Goal: Task Accomplishment & Management: Manage account settings

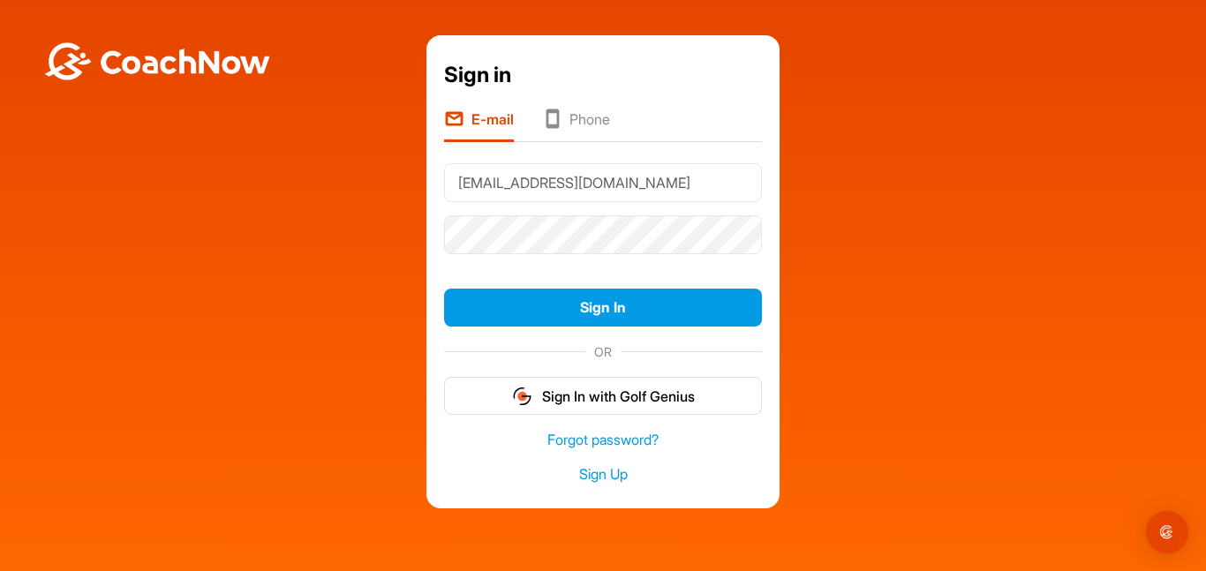
type input "[EMAIL_ADDRESS][DOMAIN_NAME]"
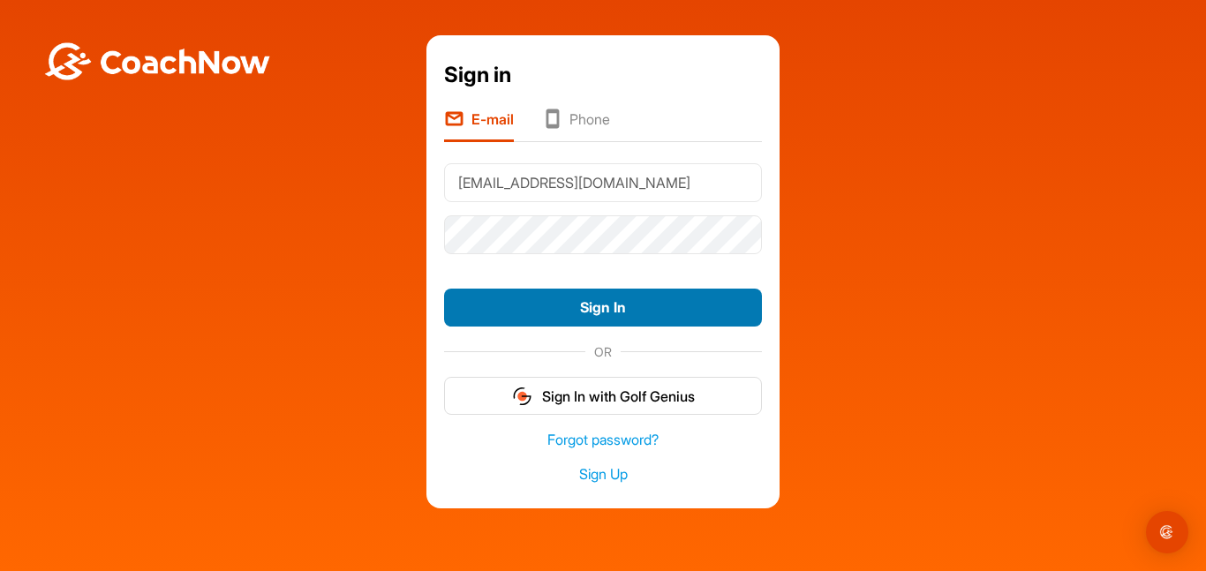
click at [587, 305] on button "Sign In" at bounding box center [603, 308] width 318 height 38
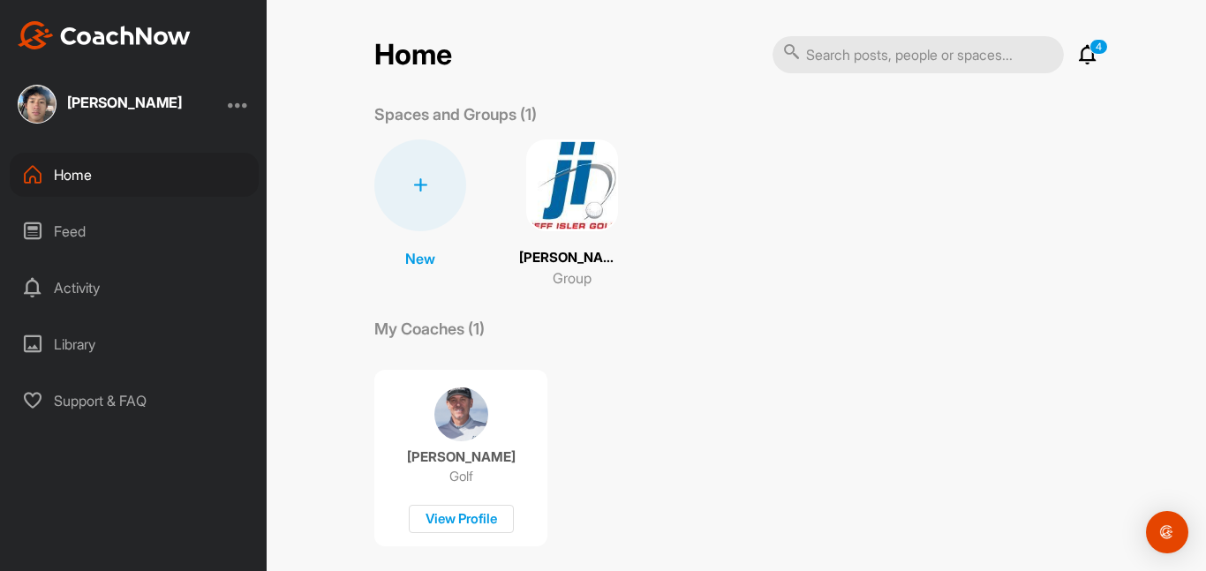
click at [139, 243] on div "Feed" at bounding box center [134, 231] width 249 height 44
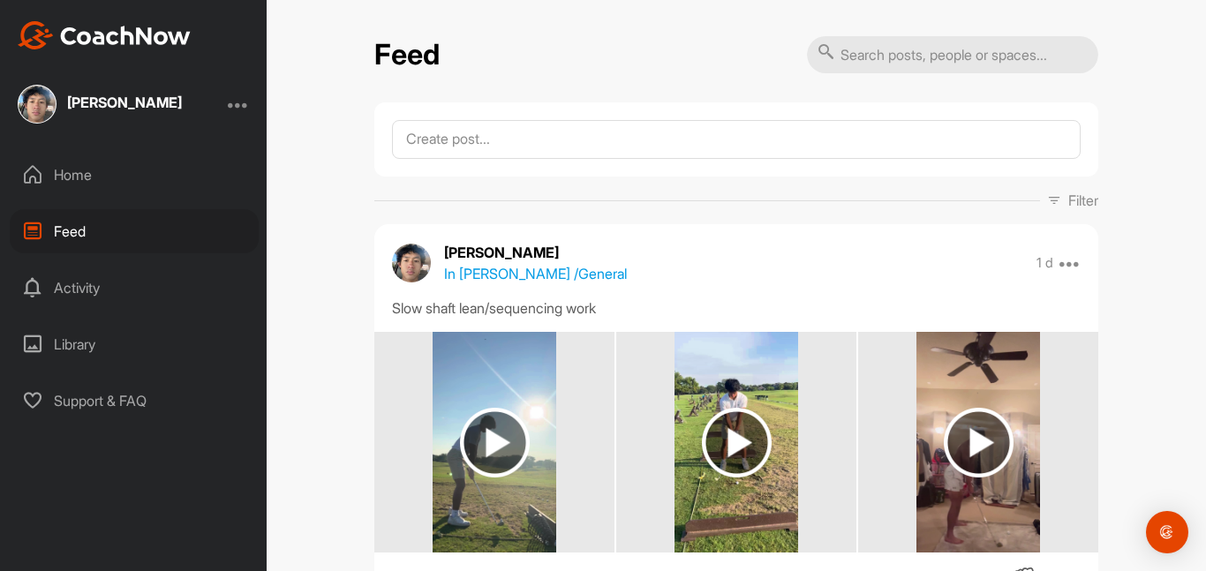
click at [127, 288] on div "Activity" at bounding box center [134, 288] width 249 height 44
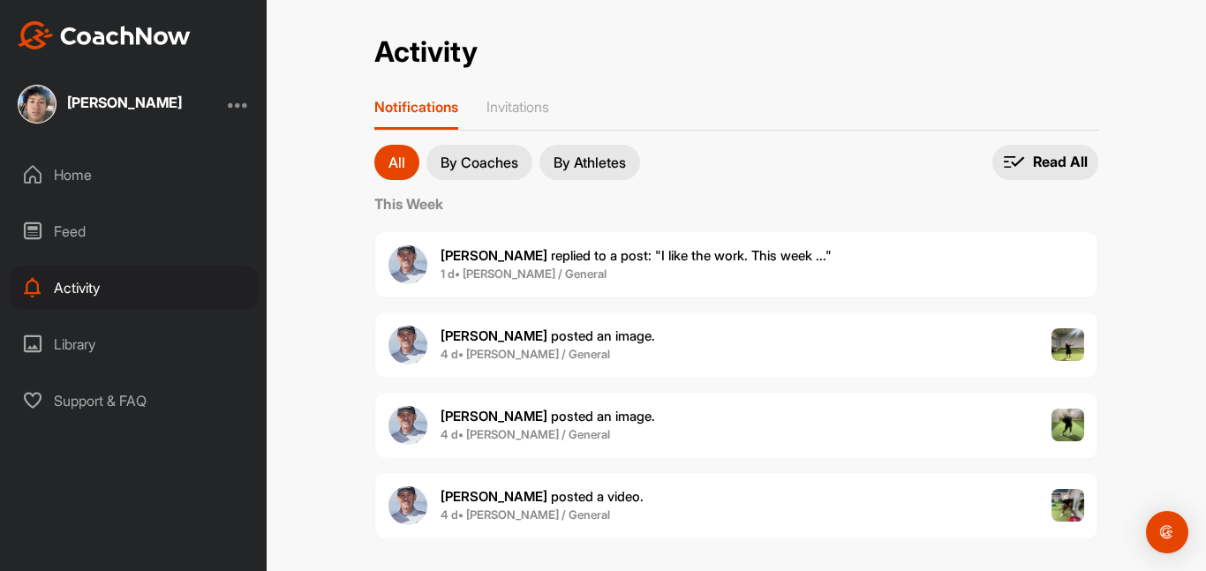
click at [109, 237] on div "Feed" at bounding box center [134, 231] width 249 height 44
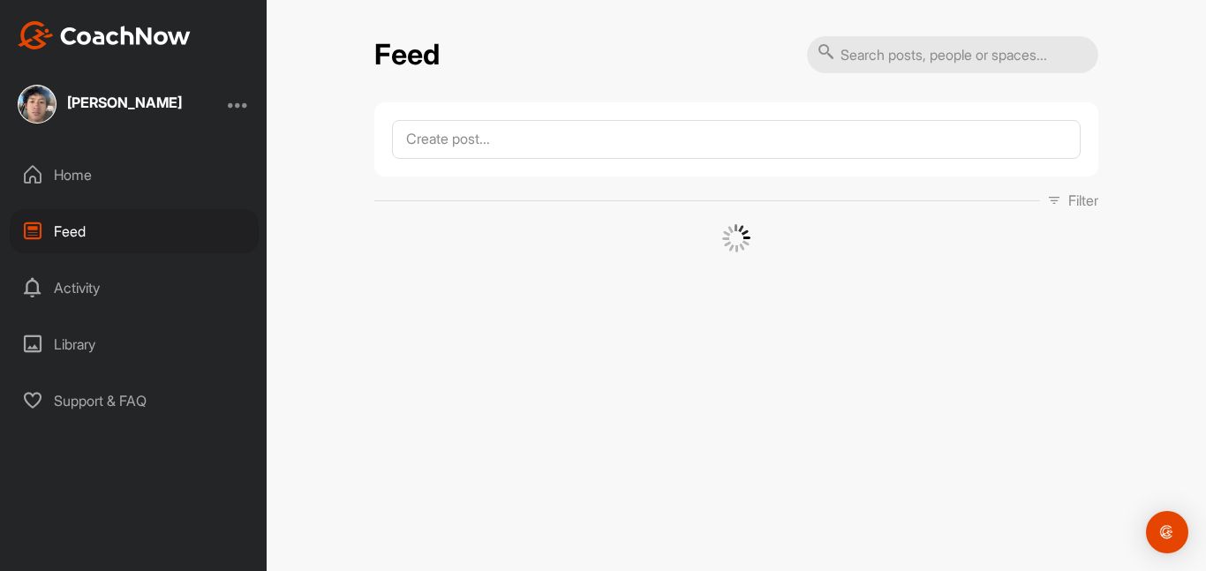
click at [109, 338] on div "Library" at bounding box center [134, 344] width 249 height 44
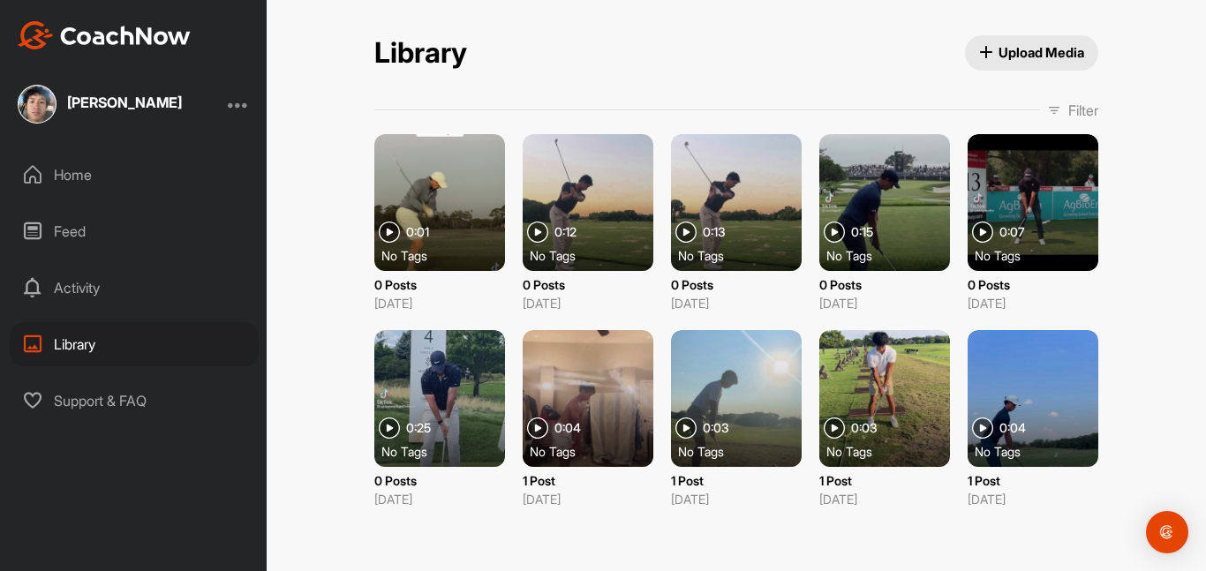
click at [769, 237] on div at bounding box center [736, 202] width 131 height 137
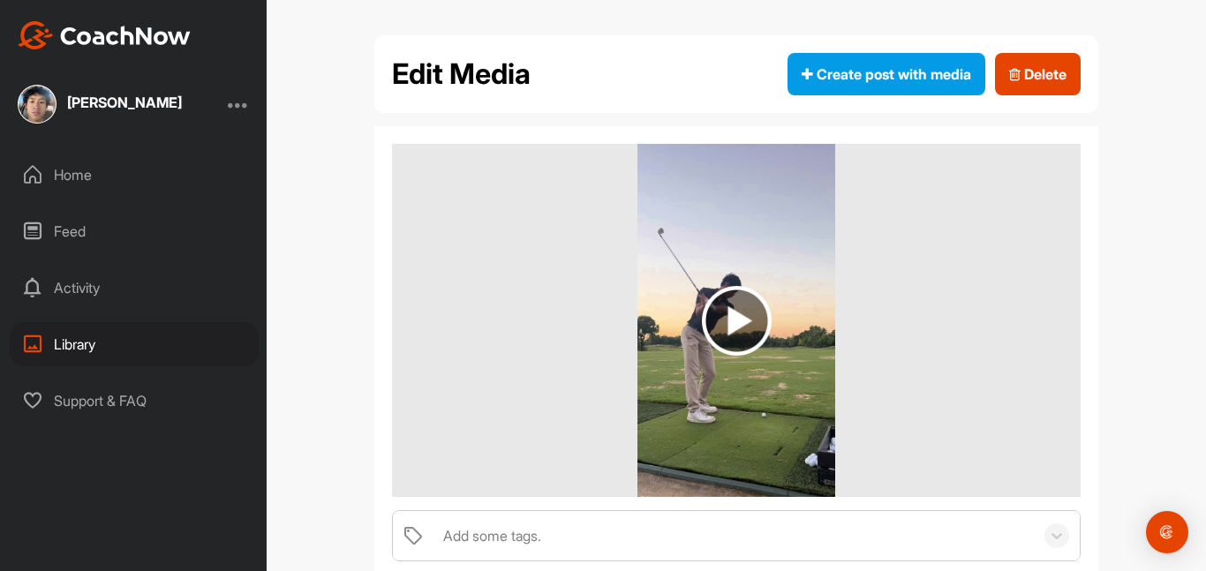
scroll to position [100, 0]
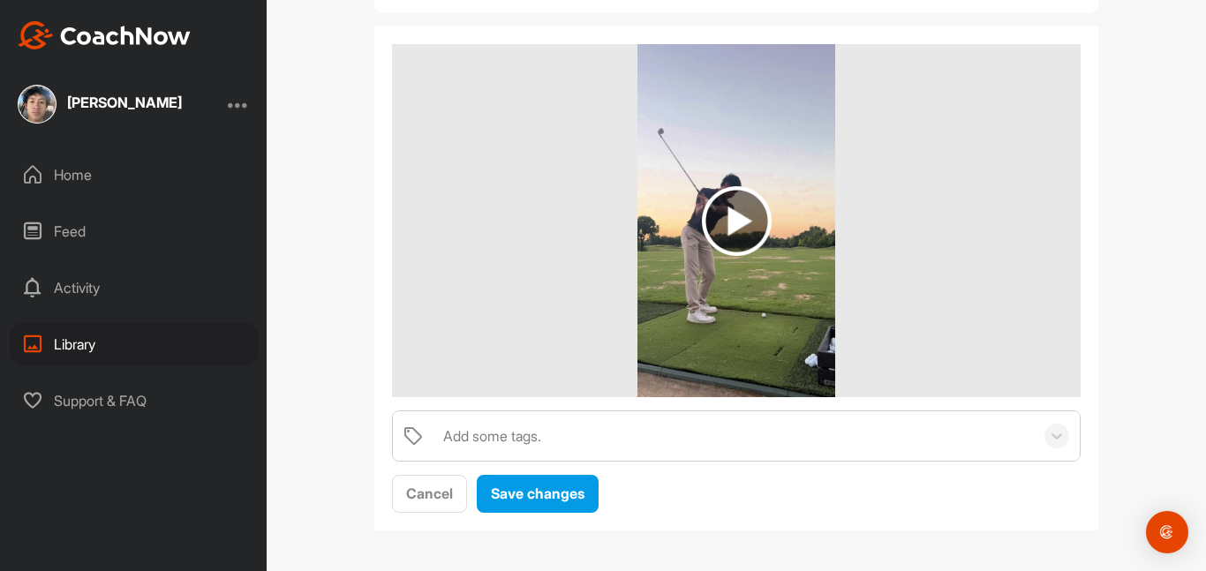
click at [750, 214] on img at bounding box center [737, 221] width 70 height 70
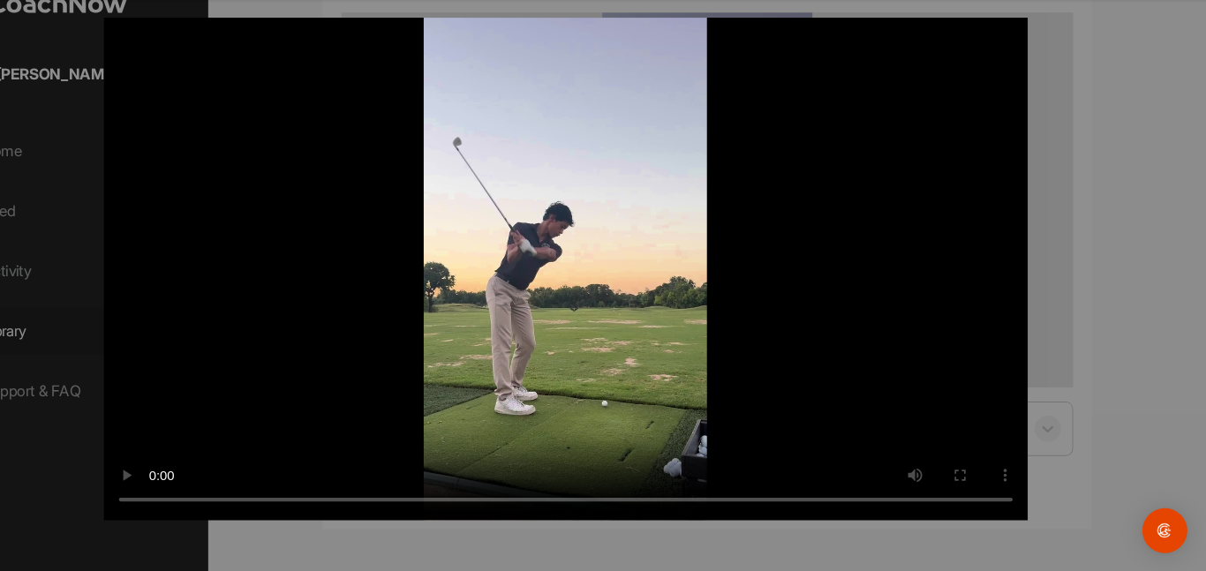
click at [1086, 295] on div at bounding box center [603, 285] width 1206 height 571
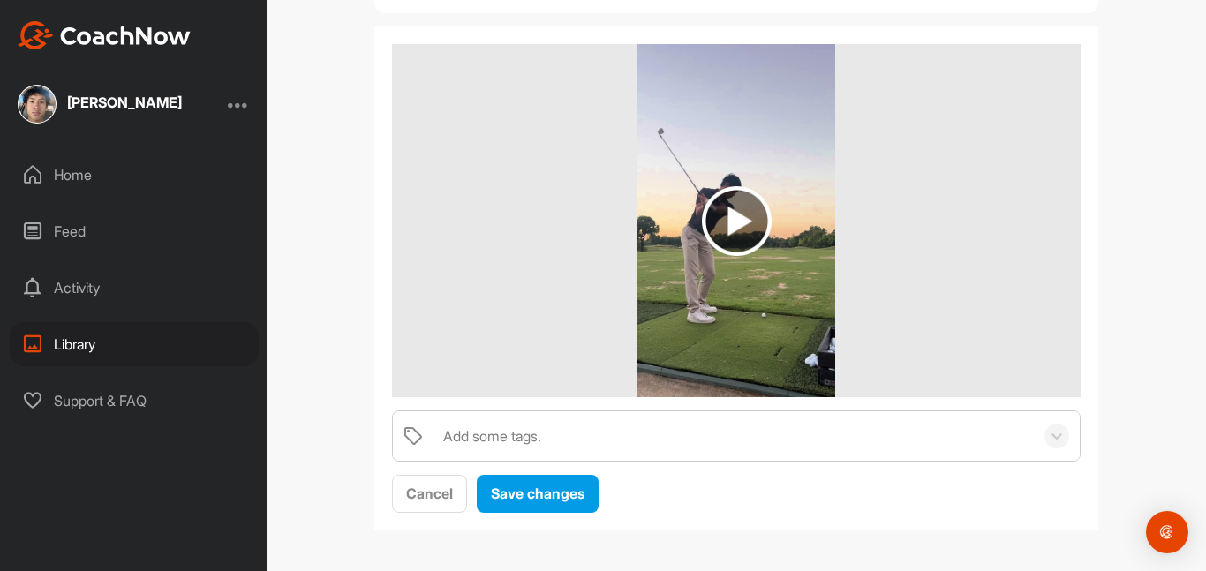
scroll to position [0, 0]
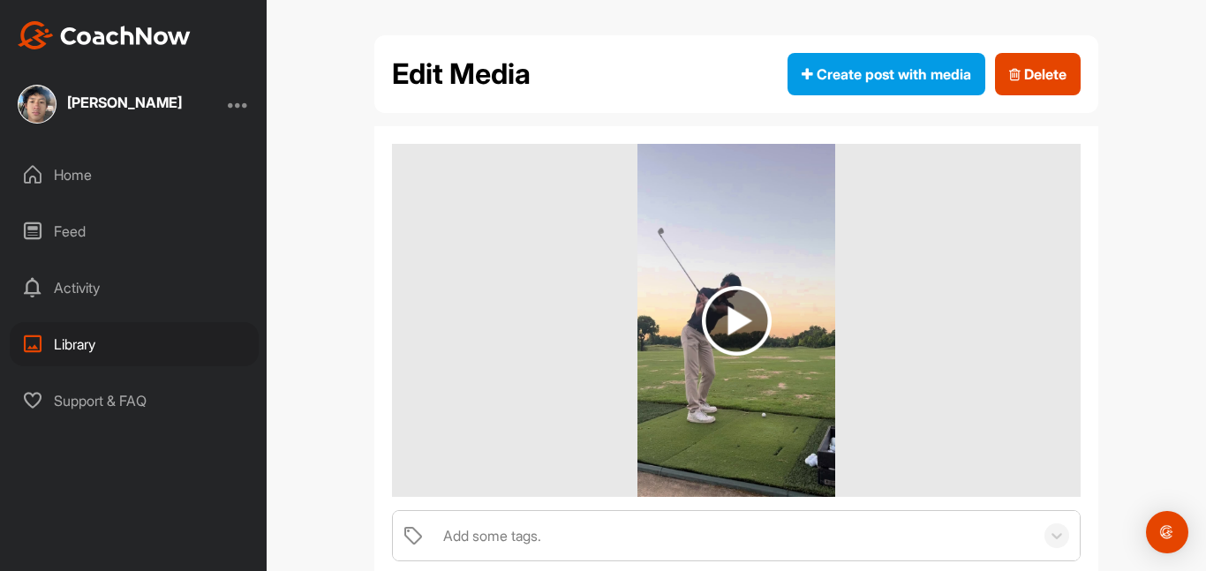
click at [903, 51] on div "Edit Media Create post with media Delete" at bounding box center [736, 74] width 724 height 78
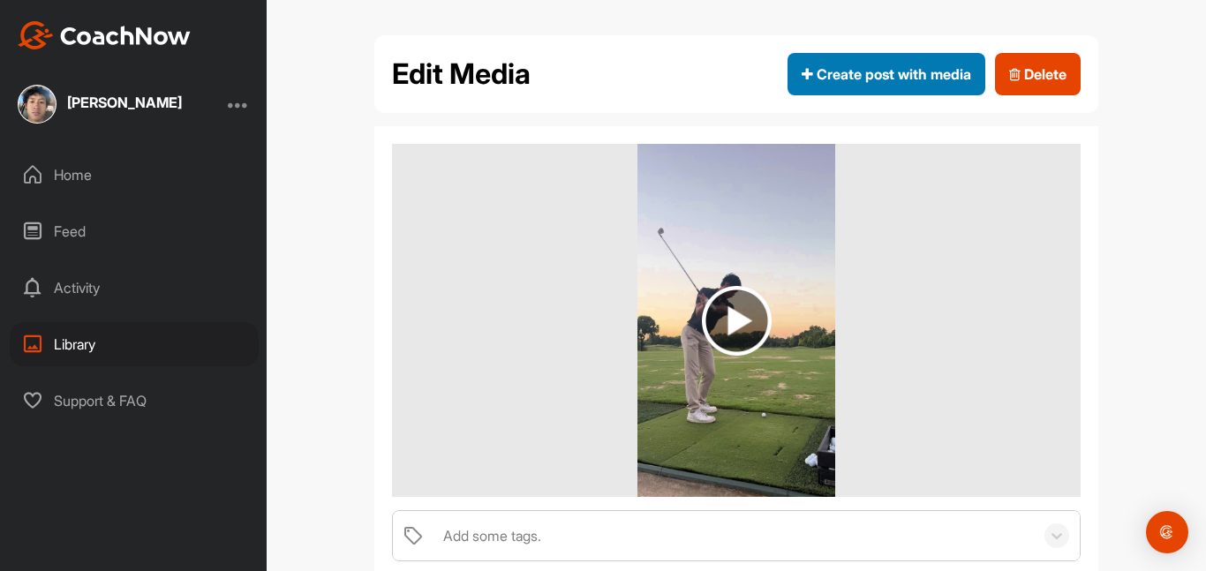
click at [900, 69] on span "Create post with media" at bounding box center [886, 74] width 169 height 21
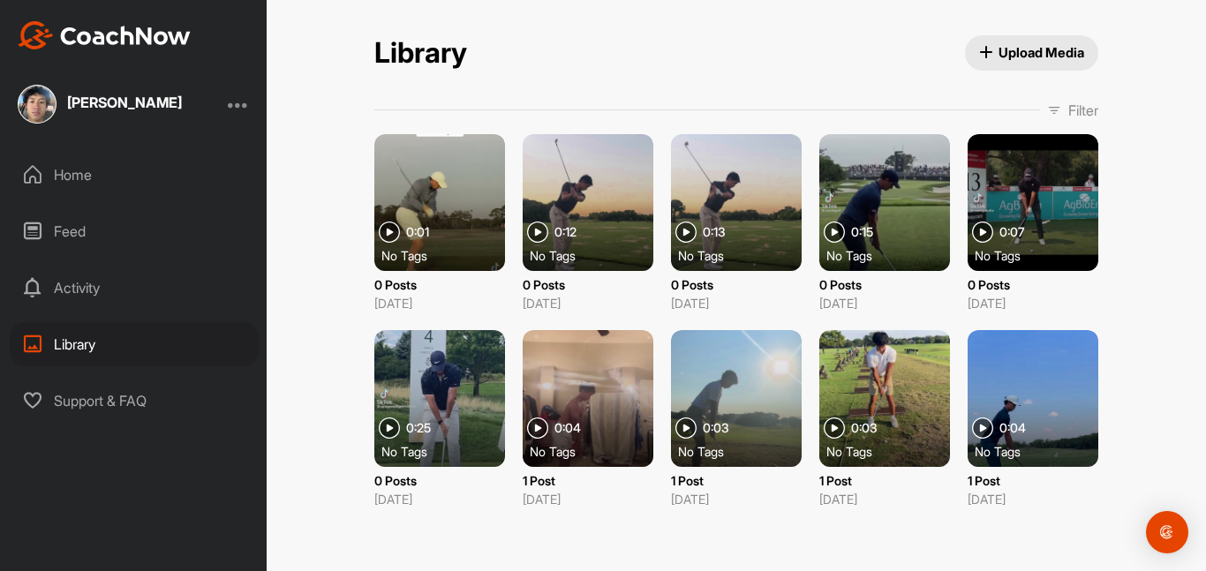
click at [426, 163] on div at bounding box center [439, 202] width 131 height 137
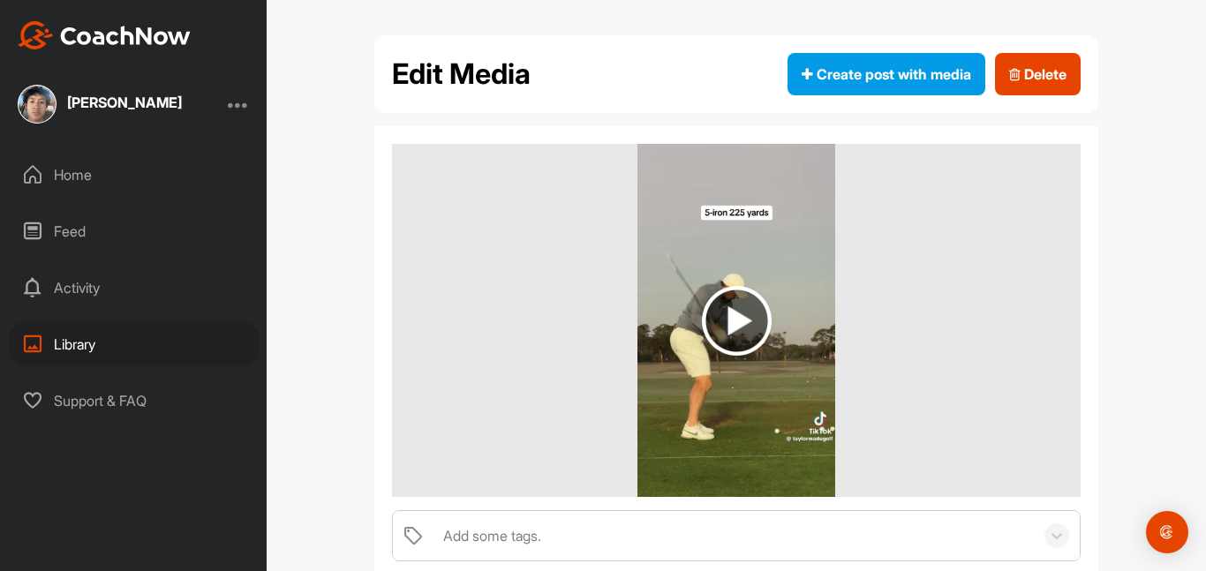
click at [744, 283] on img at bounding box center [736, 320] width 199 height 353
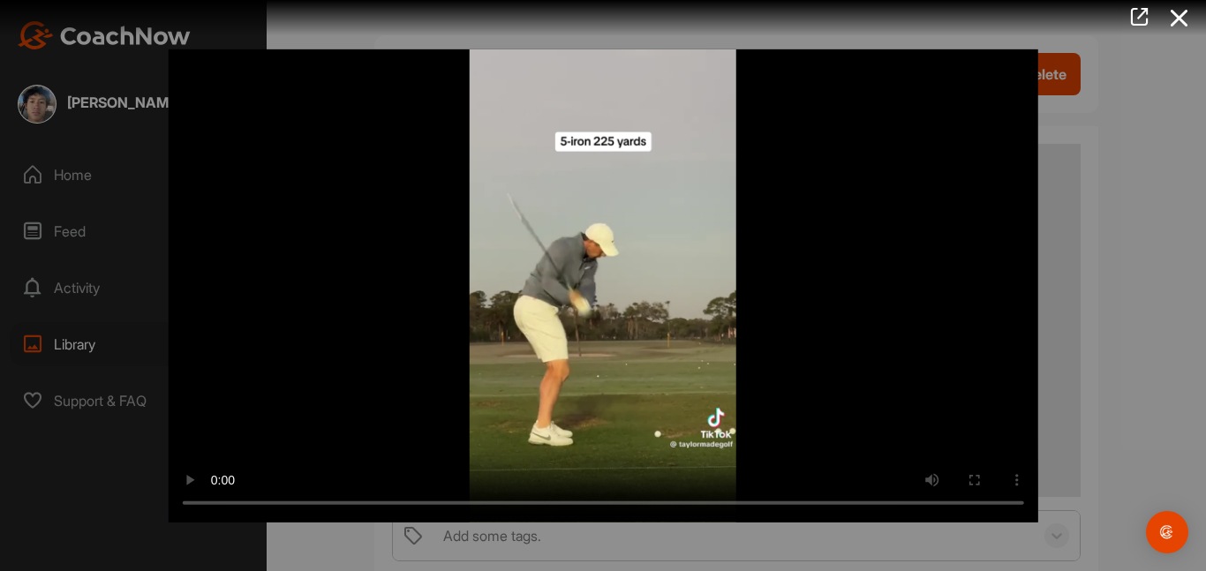
click at [507, 409] on video "Video Player" at bounding box center [604, 285] width 870 height 473
click at [414, 297] on video "Video Player" at bounding box center [604, 285] width 870 height 473
click at [790, 335] on video "Video Player" at bounding box center [604, 285] width 870 height 473
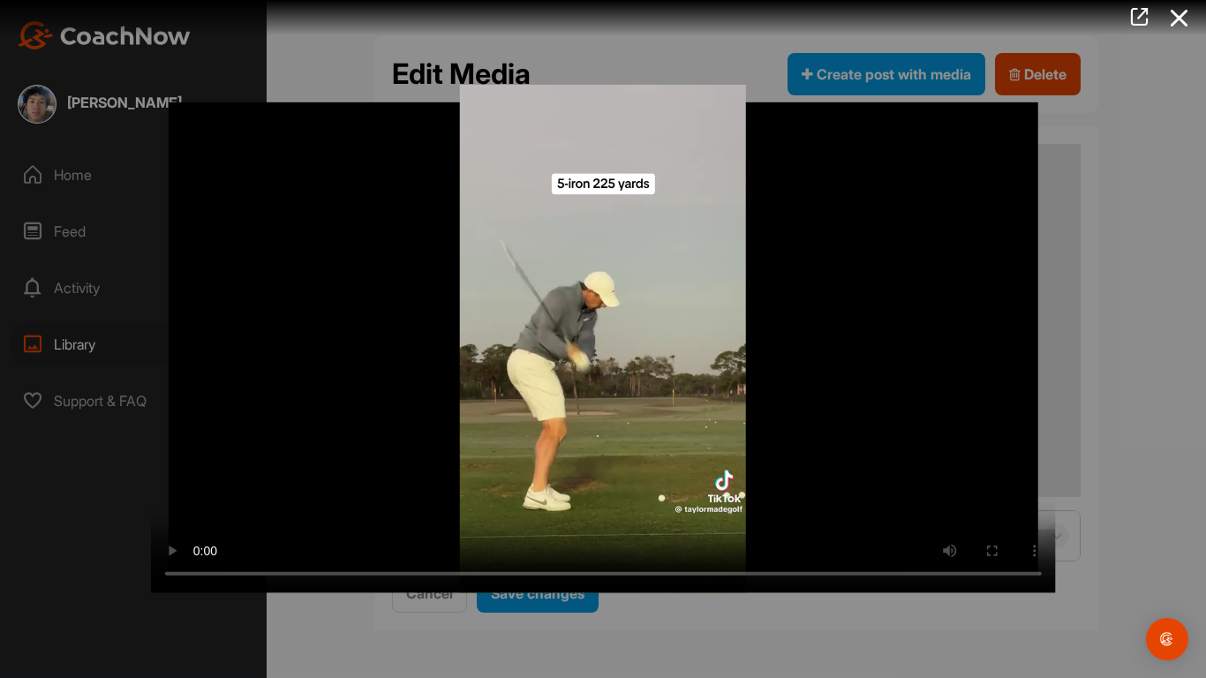
click at [636, 400] on video "Video Player" at bounding box center [603, 339] width 905 height 508
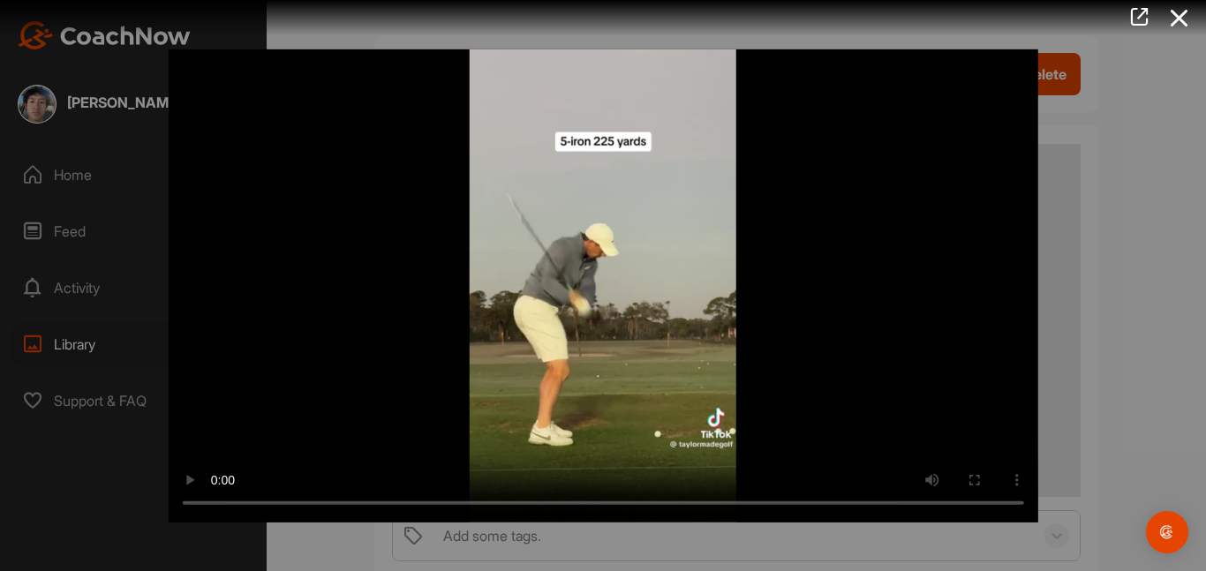
click at [43, 109] on div at bounding box center [603, 285] width 1206 height 571
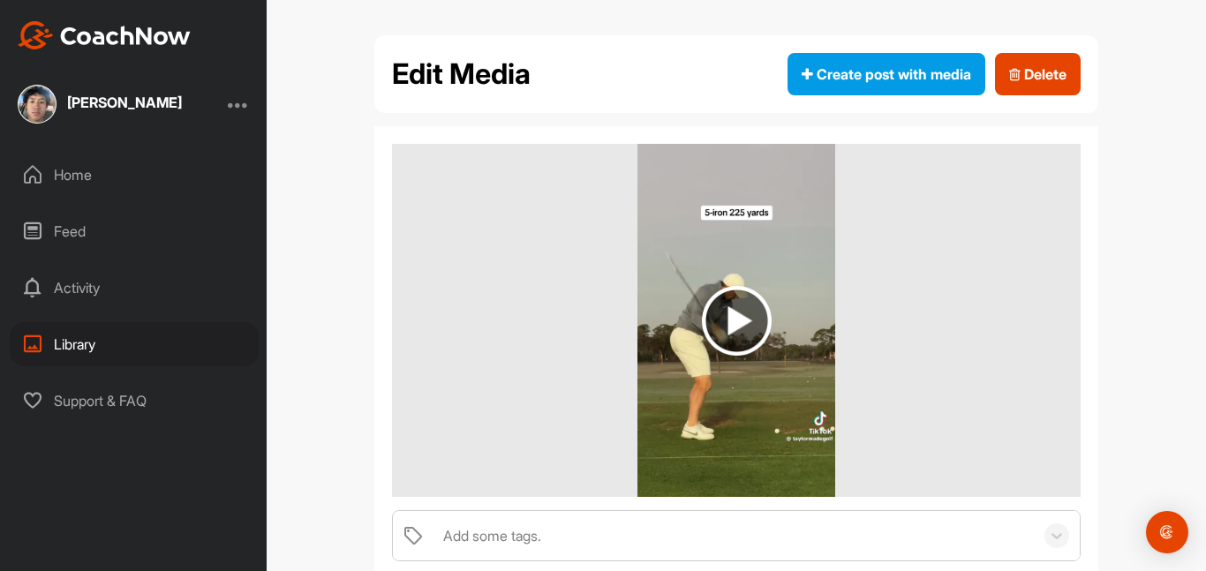
scroll to position [100, 0]
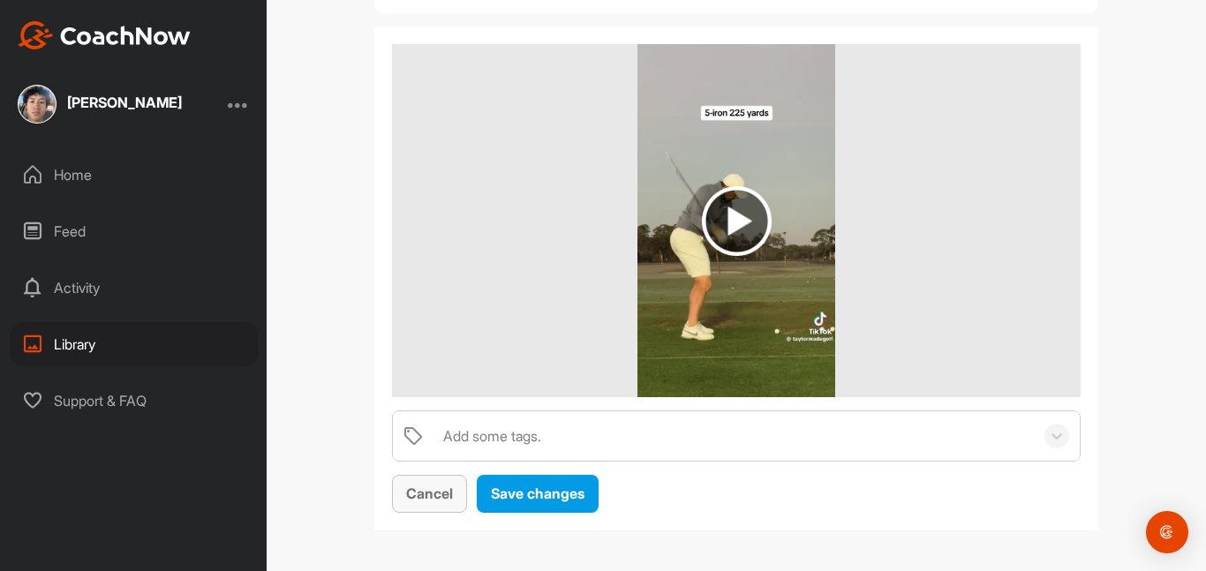
click at [426, 500] on span "Cancel" at bounding box center [429, 494] width 47 height 18
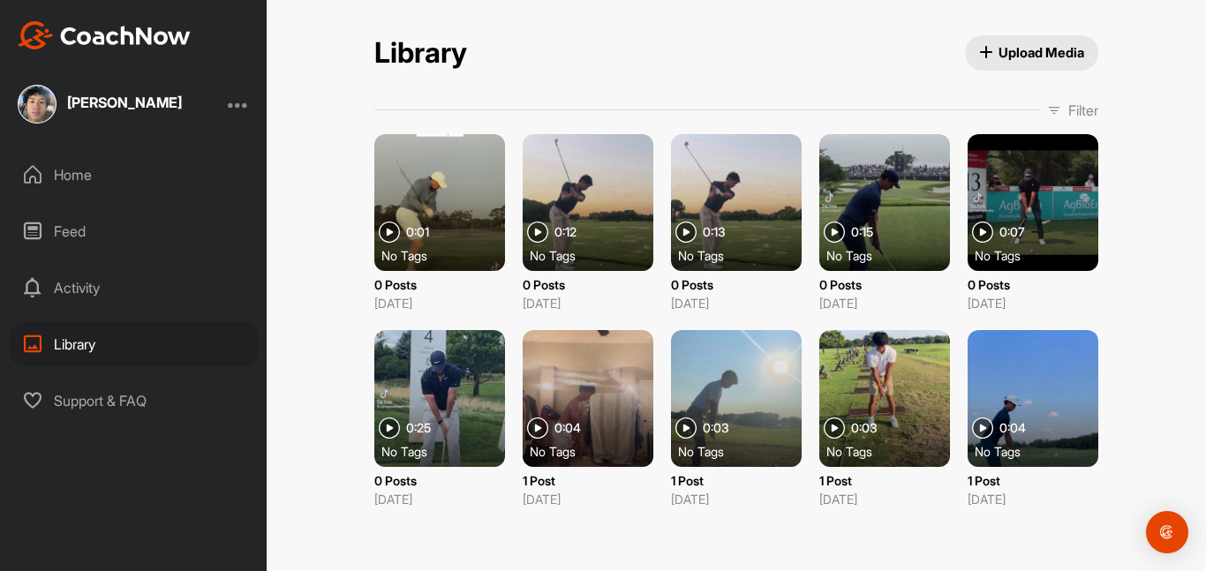
click at [739, 197] on div at bounding box center [736, 202] width 131 height 137
click at [578, 191] on div at bounding box center [588, 202] width 131 height 137
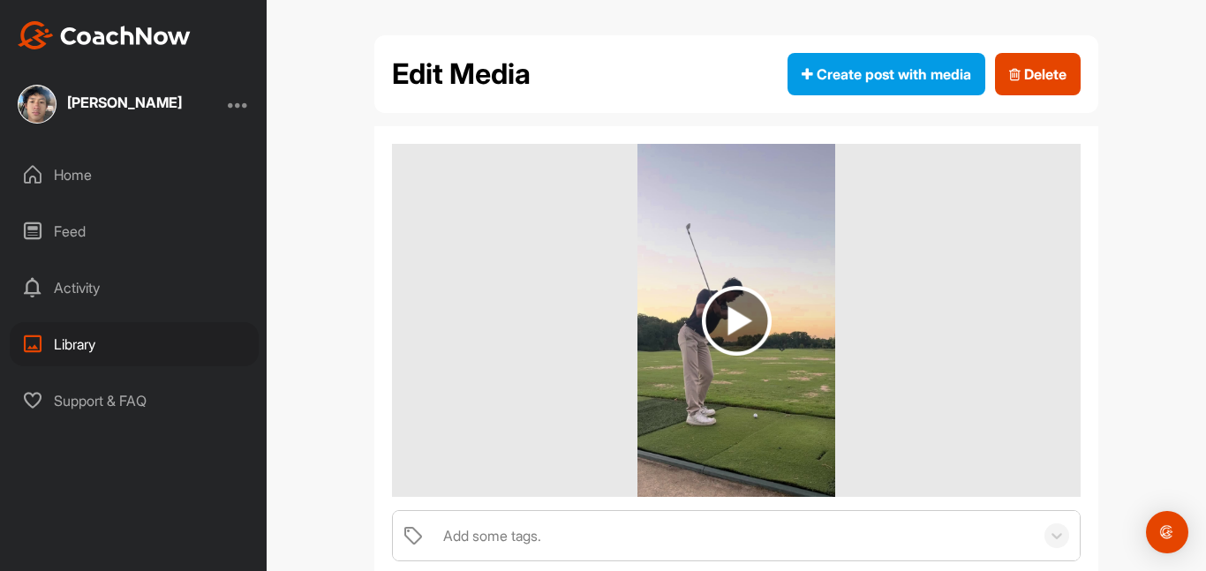
click at [716, 297] on img at bounding box center [737, 321] width 70 height 70
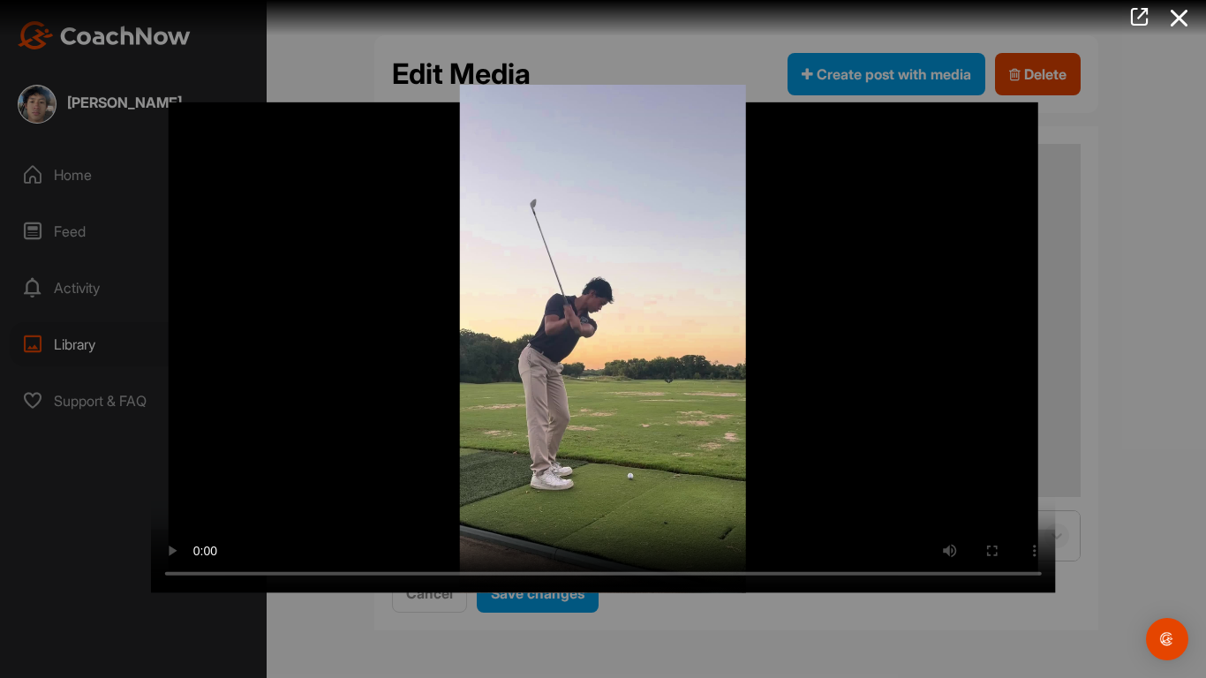
click at [998, 545] on video "Video Player" at bounding box center [603, 339] width 905 height 508
click at [1010, 548] on video "Video Player" at bounding box center [603, 339] width 905 height 508
click at [151, 548] on video "Video Player" at bounding box center [603, 339] width 905 height 508
click at [348, 380] on video "Video Player" at bounding box center [603, 339] width 905 height 508
click at [463, 239] on video "Video Player" at bounding box center [603, 339] width 905 height 508
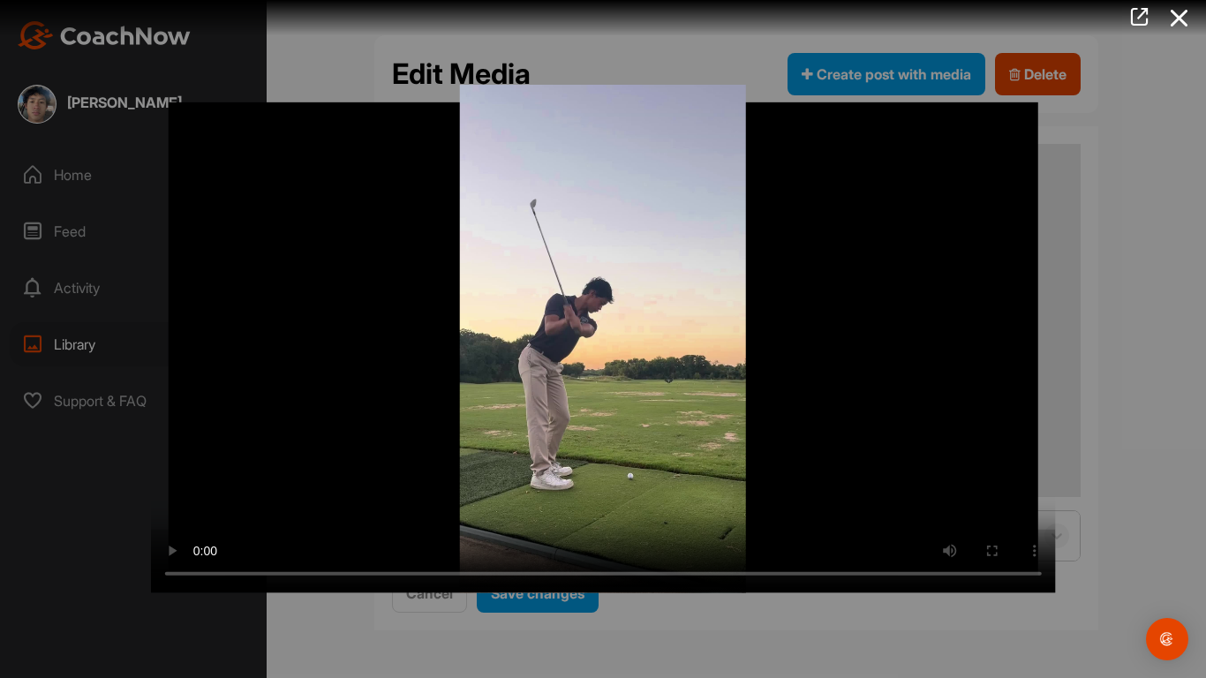
click at [463, 239] on video "Video Player" at bounding box center [603, 339] width 905 height 508
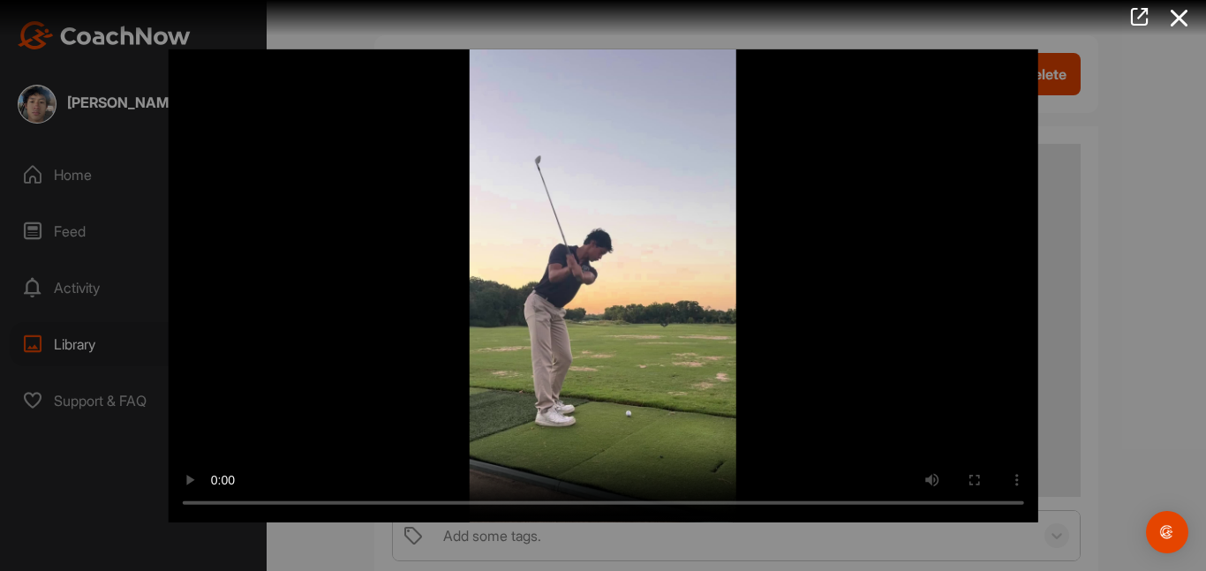
click at [637, 245] on video "Video Player" at bounding box center [604, 285] width 870 height 473
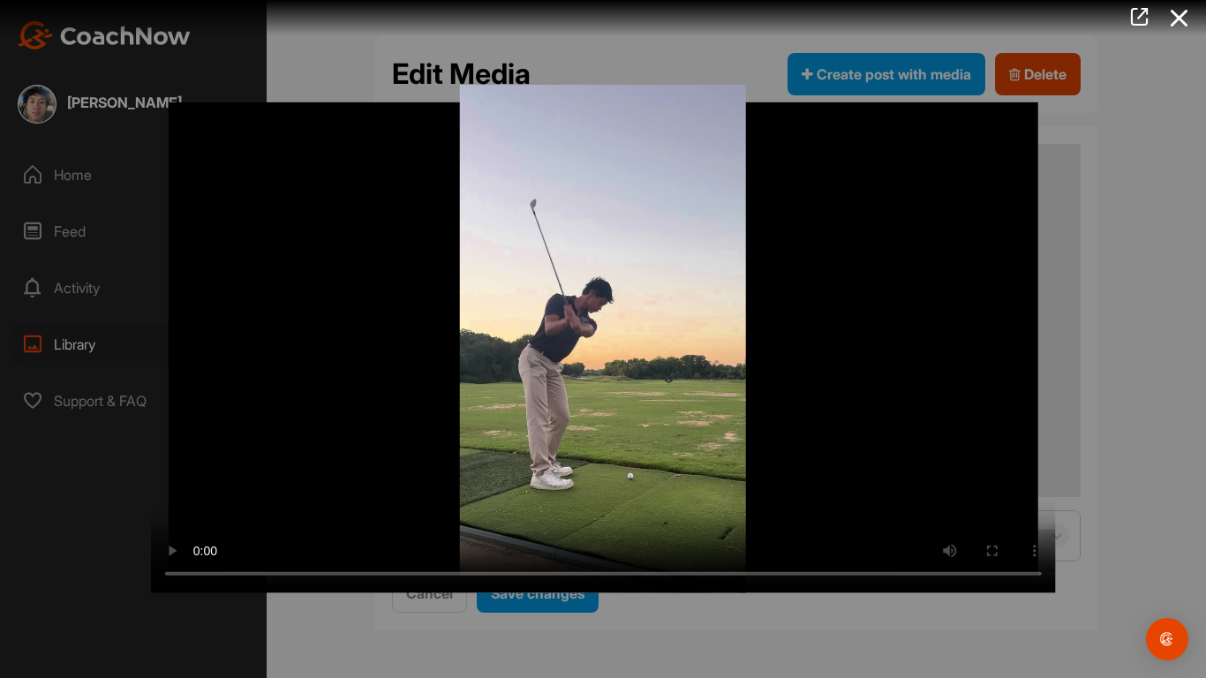
click at [505, 570] on video "Video Player" at bounding box center [603, 339] width 905 height 508
click at [610, 351] on video "Video Player" at bounding box center [603, 339] width 905 height 508
click at [609, 466] on video "Video Player" at bounding box center [603, 339] width 905 height 508
click at [620, 422] on video "Video Player" at bounding box center [603, 339] width 905 height 508
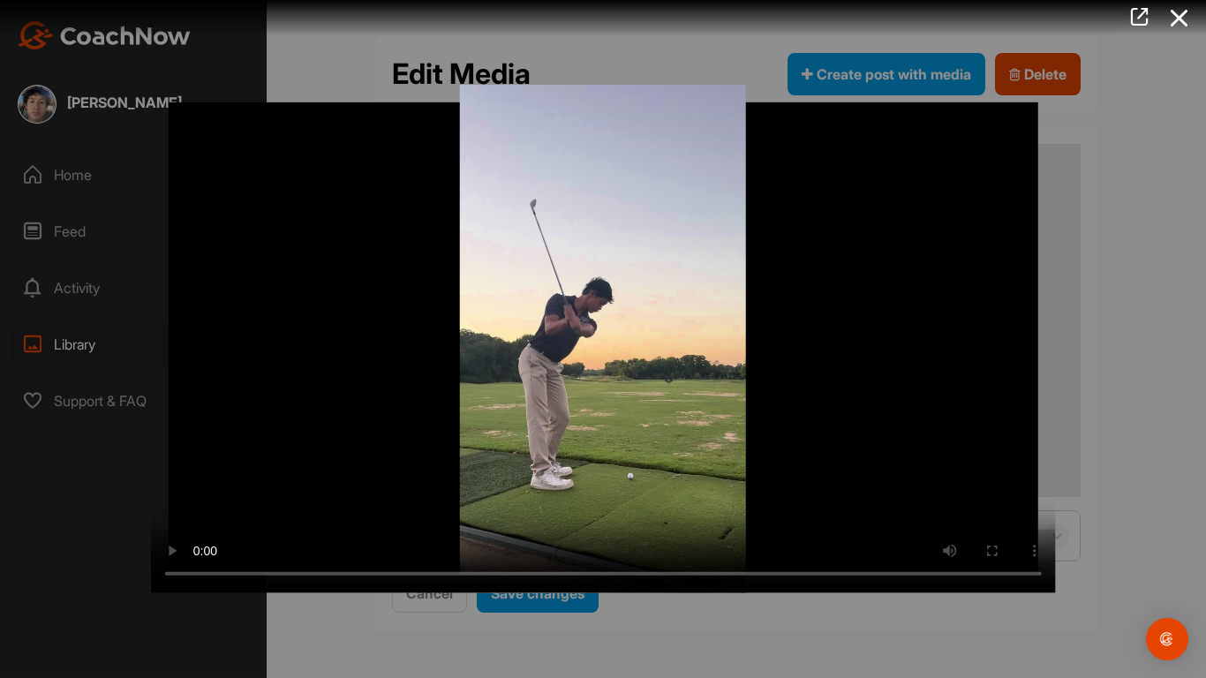
click at [151, 555] on video "Video Player" at bounding box center [603, 339] width 905 height 508
click at [534, 418] on video "Video Player" at bounding box center [603, 339] width 905 height 508
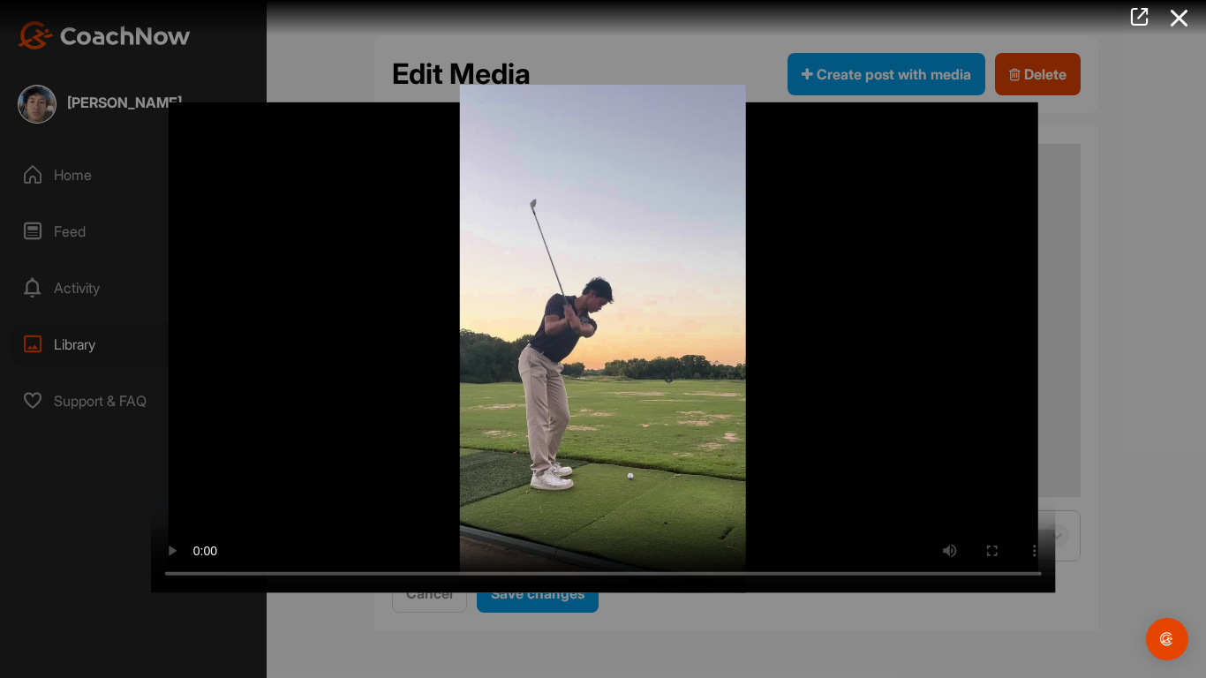
click at [534, 418] on video "Video Player" at bounding box center [603, 339] width 905 height 508
click at [553, 395] on video "Video Player" at bounding box center [603, 339] width 905 height 508
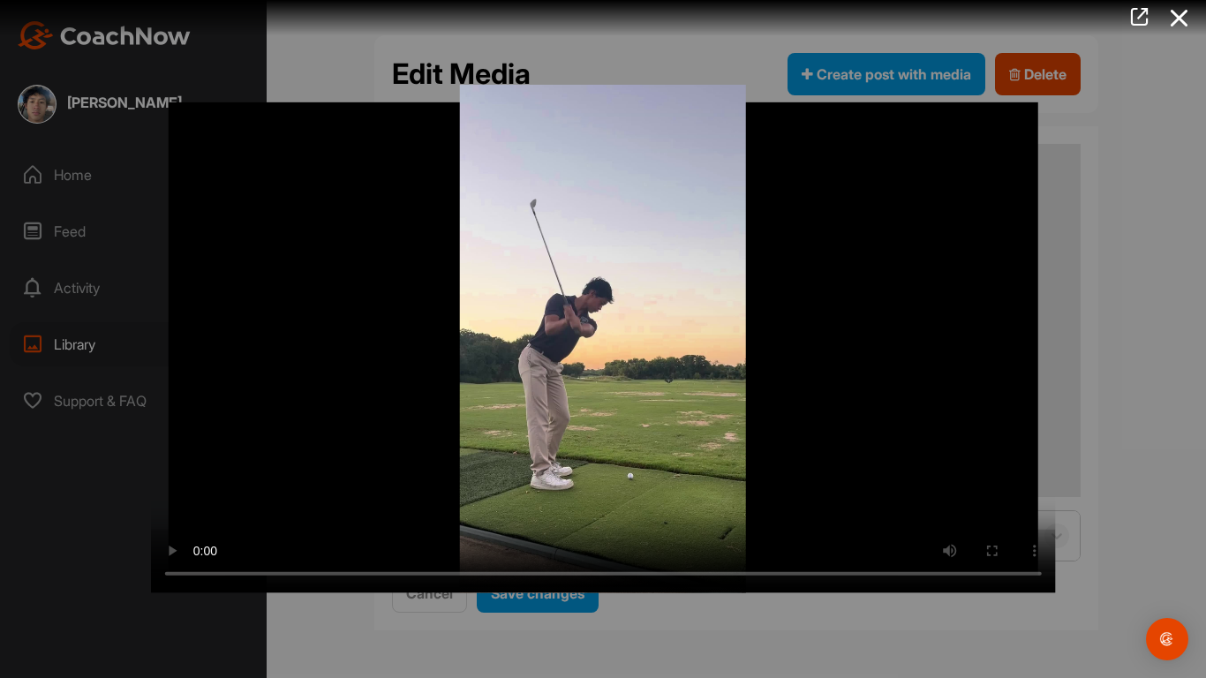
click at [523, 457] on video "Video Player" at bounding box center [603, 339] width 905 height 508
click at [538, 389] on video "Video Player" at bounding box center [603, 339] width 905 height 508
click at [774, 494] on video "Video Player" at bounding box center [603, 339] width 905 height 508
click at [932, 533] on video "Video Player" at bounding box center [603, 339] width 905 height 508
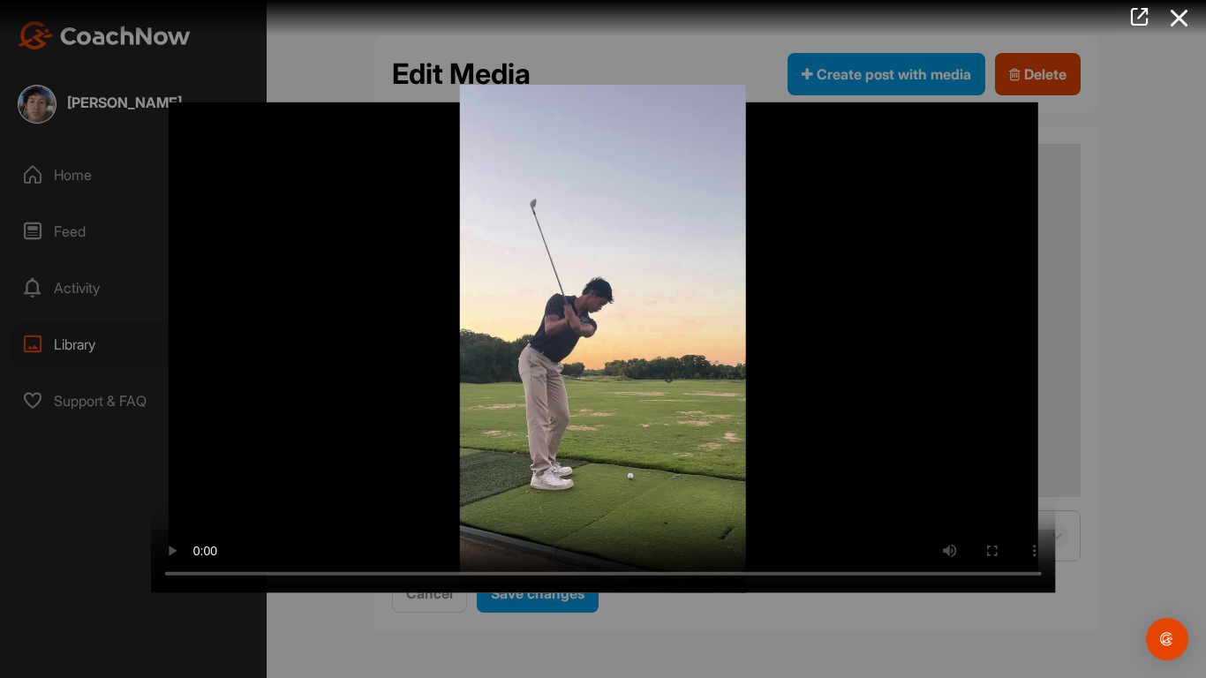
click at [1011, 521] on video "Video Player" at bounding box center [603, 339] width 905 height 508
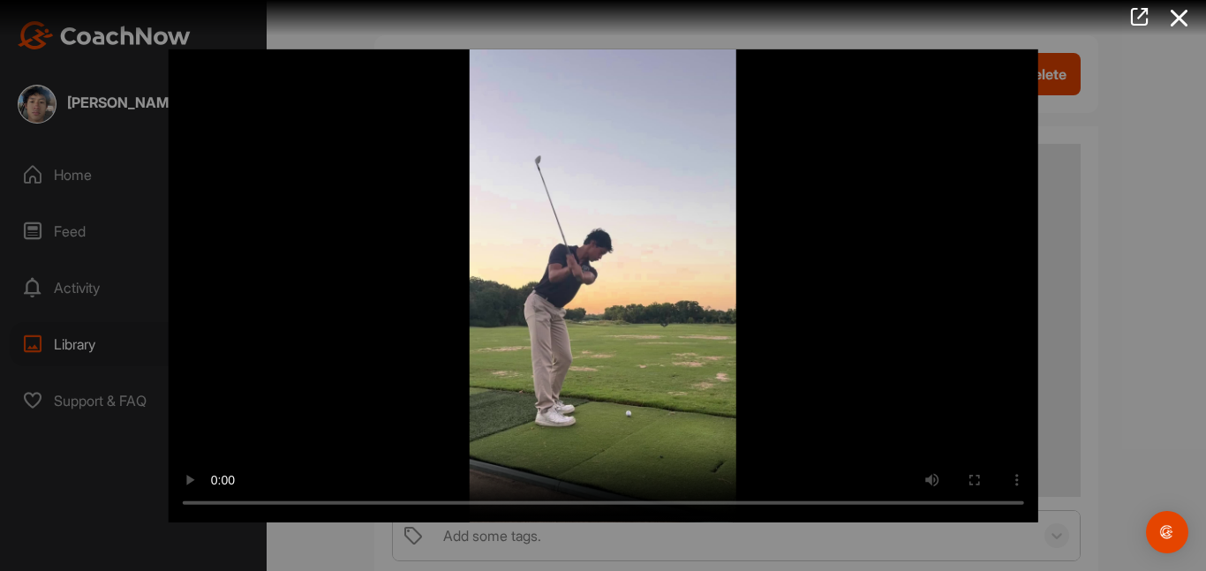
click at [1205, 363] on div at bounding box center [603, 285] width 1206 height 571
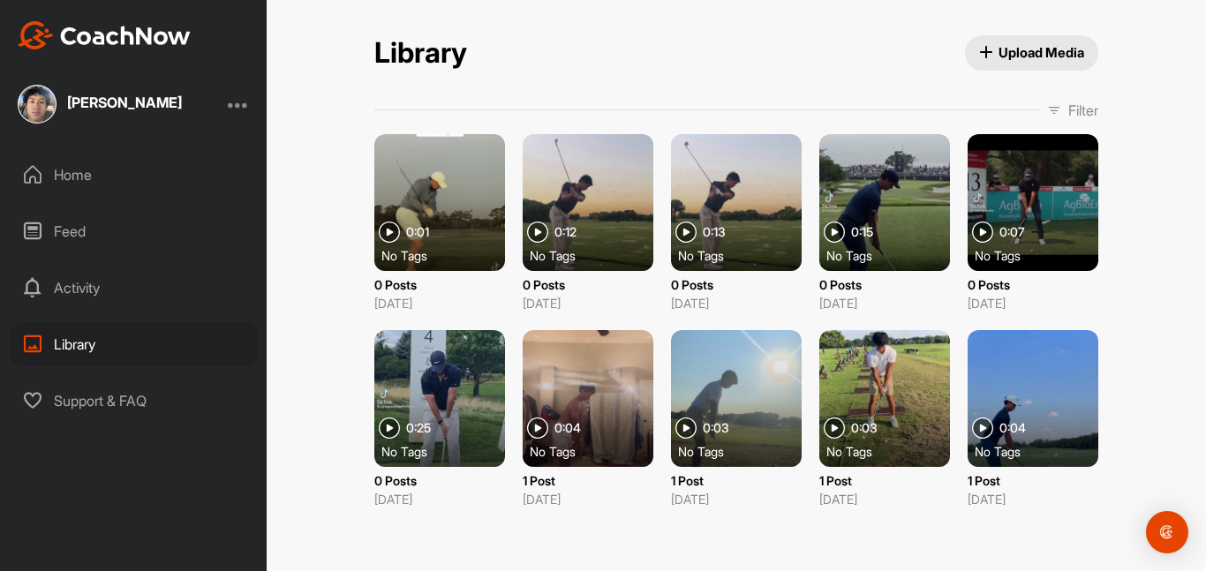
click at [704, 218] on div at bounding box center [736, 202] width 131 height 137
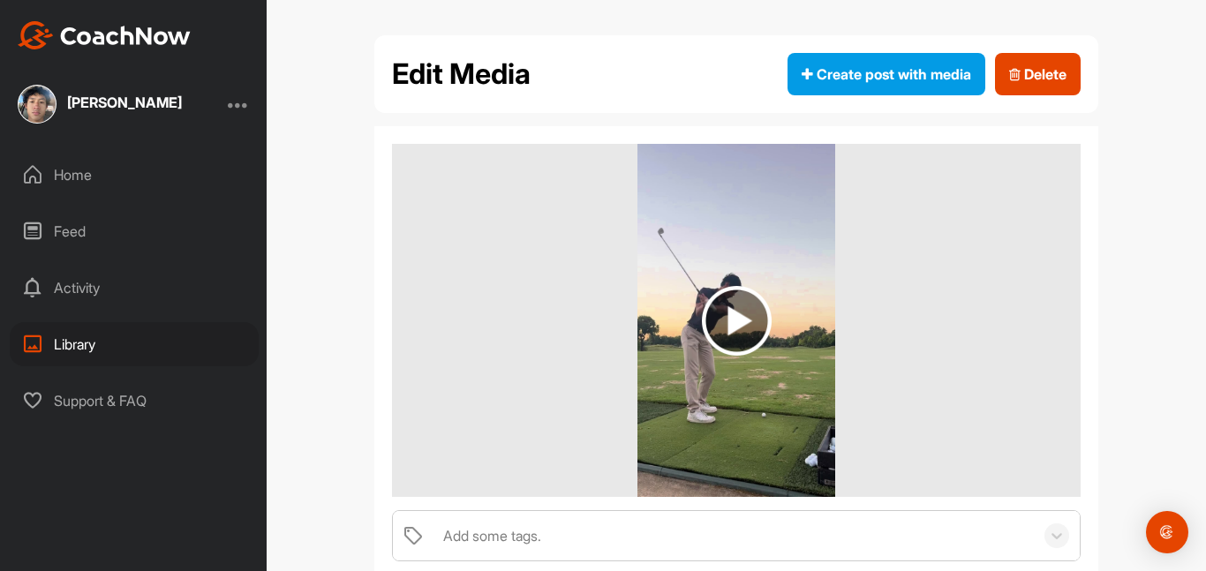
click at [737, 329] on img at bounding box center [737, 321] width 70 height 70
click at [665, 523] on div "Add some tags." at bounding box center [733, 535] width 599 height 49
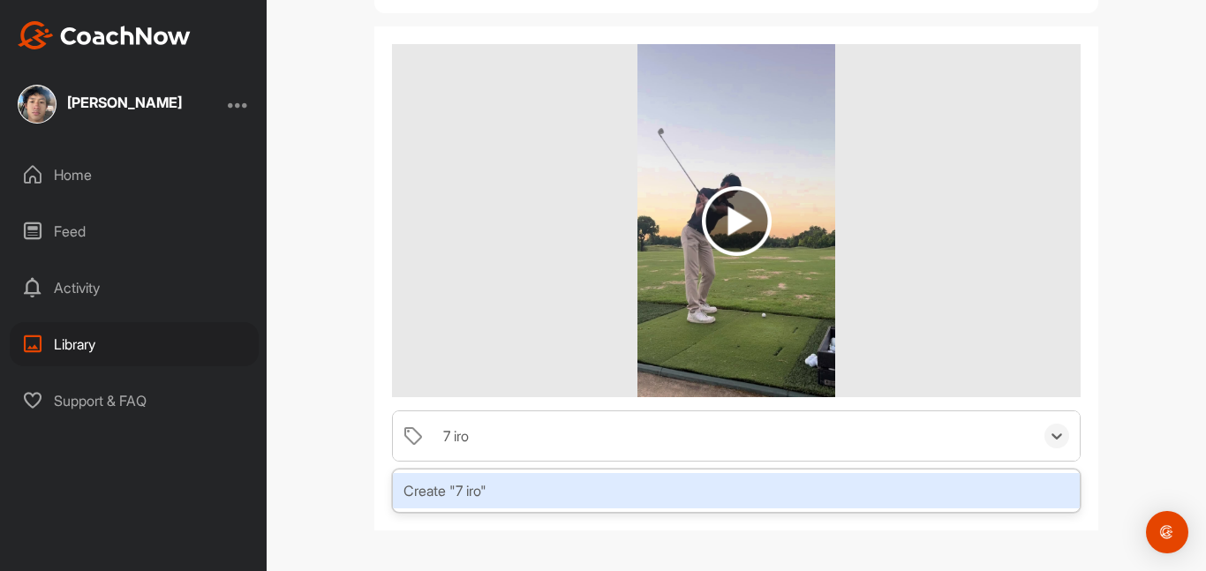
type input "7 iron"
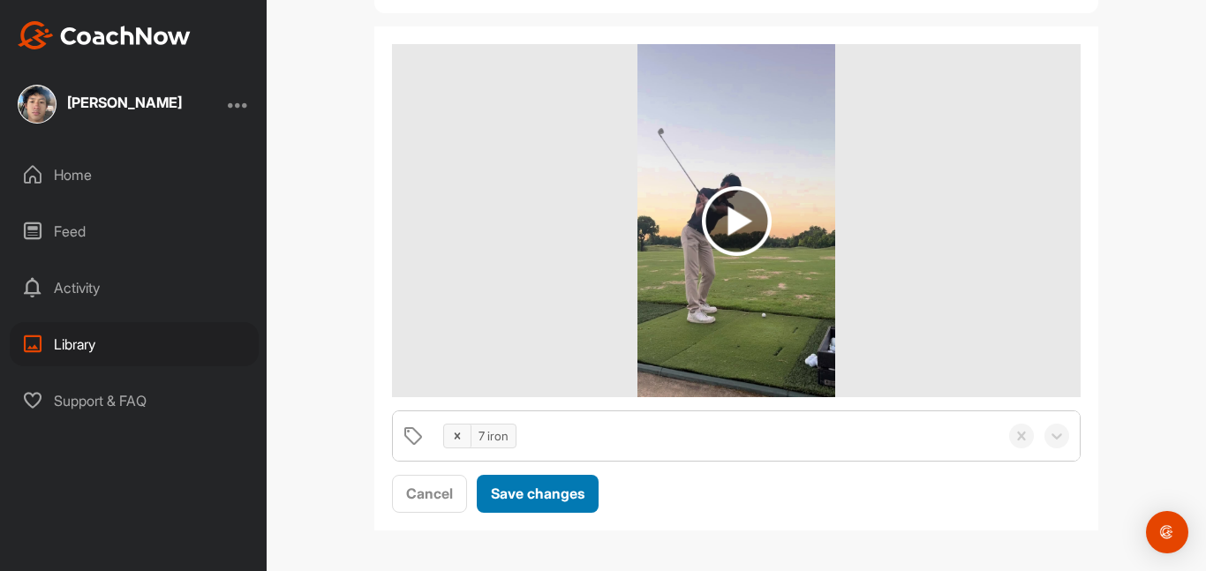
click at [549, 503] on div "Save changes" at bounding box center [538, 493] width 94 height 21
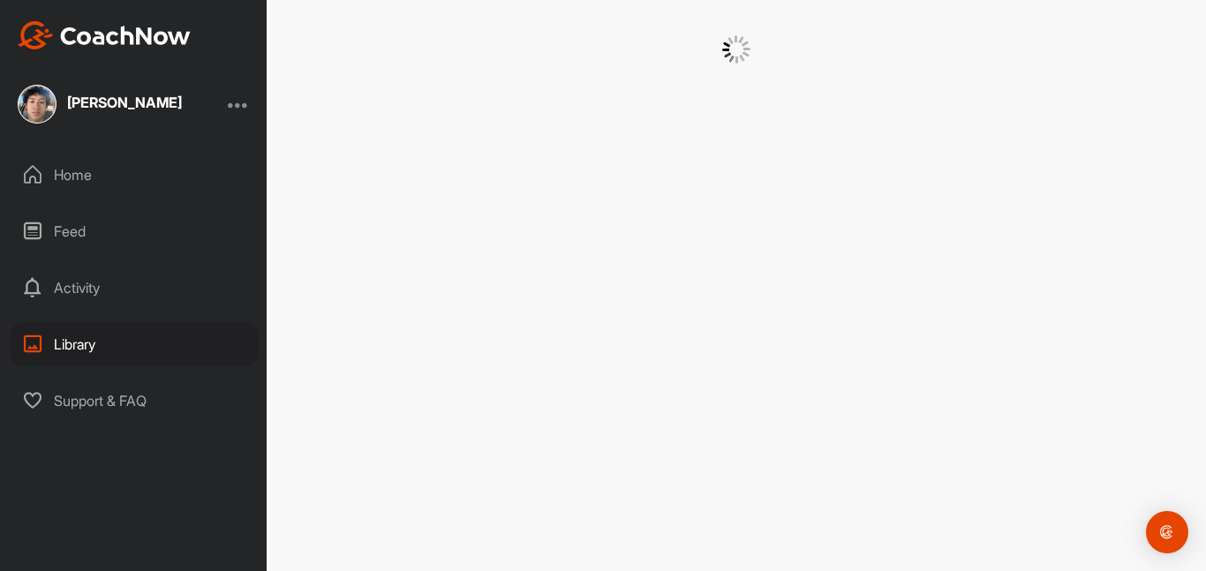
scroll to position [0, 0]
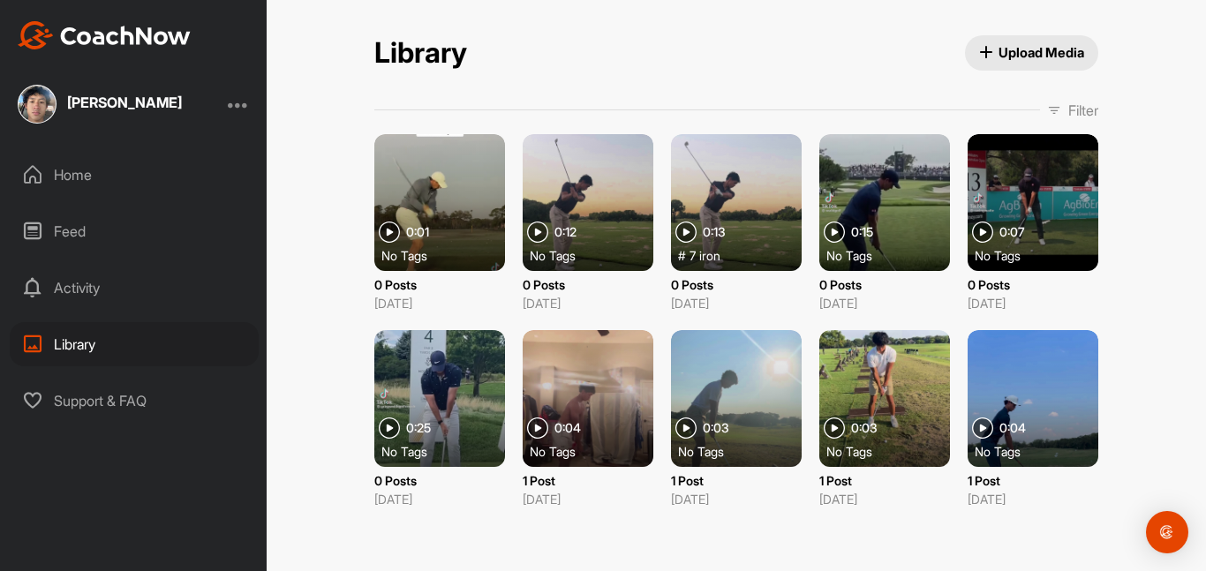
click at [612, 244] on div at bounding box center [588, 202] width 131 height 137
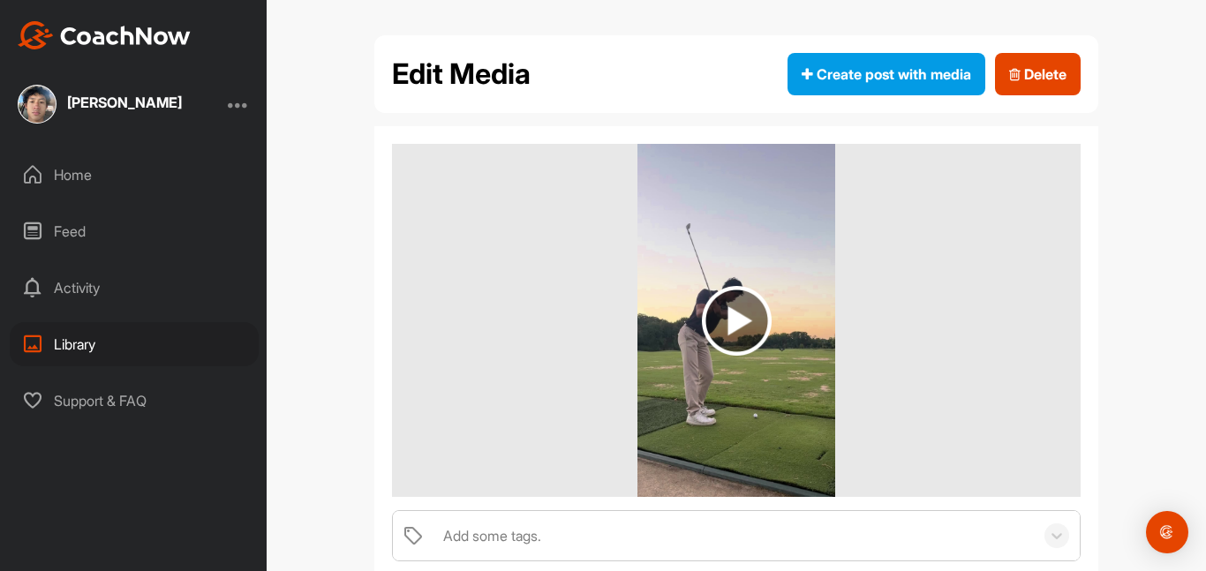
click at [583, 546] on div "Add some tags." at bounding box center [733, 535] width 599 height 49
type input "50 wedge"
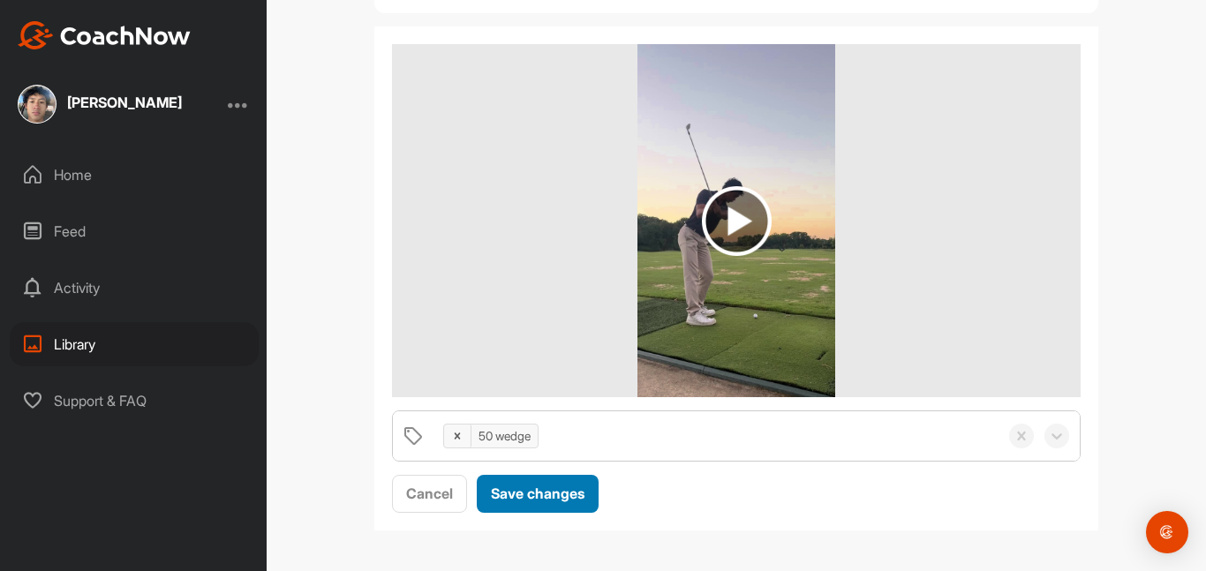
click at [550, 507] on button "Save changes" at bounding box center [538, 494] width 122 height 38
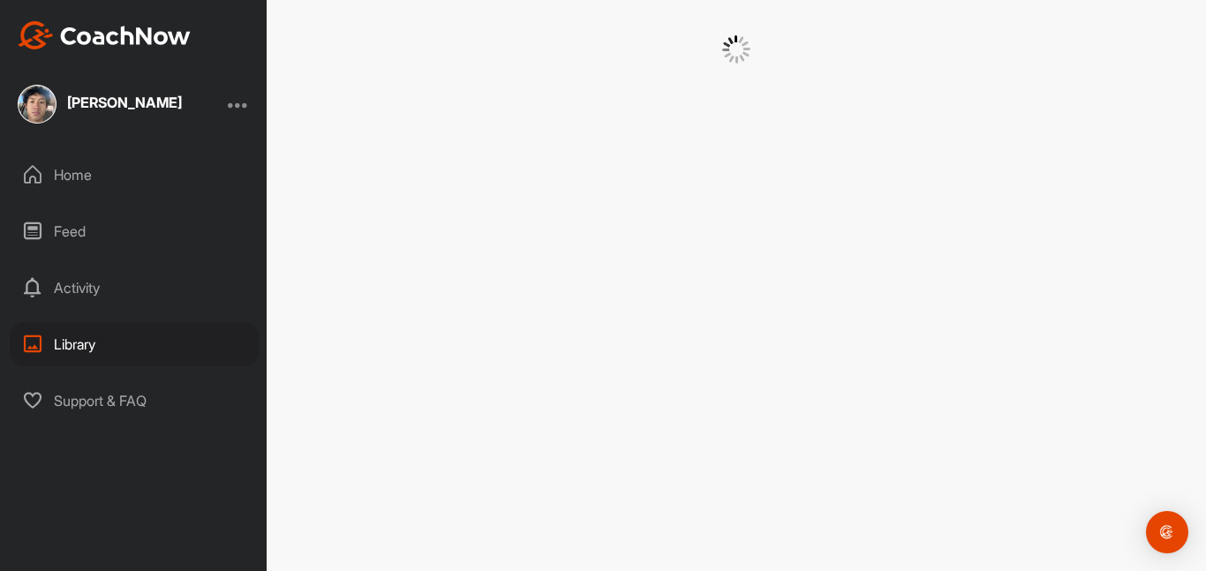
scroll to position [0, 0]
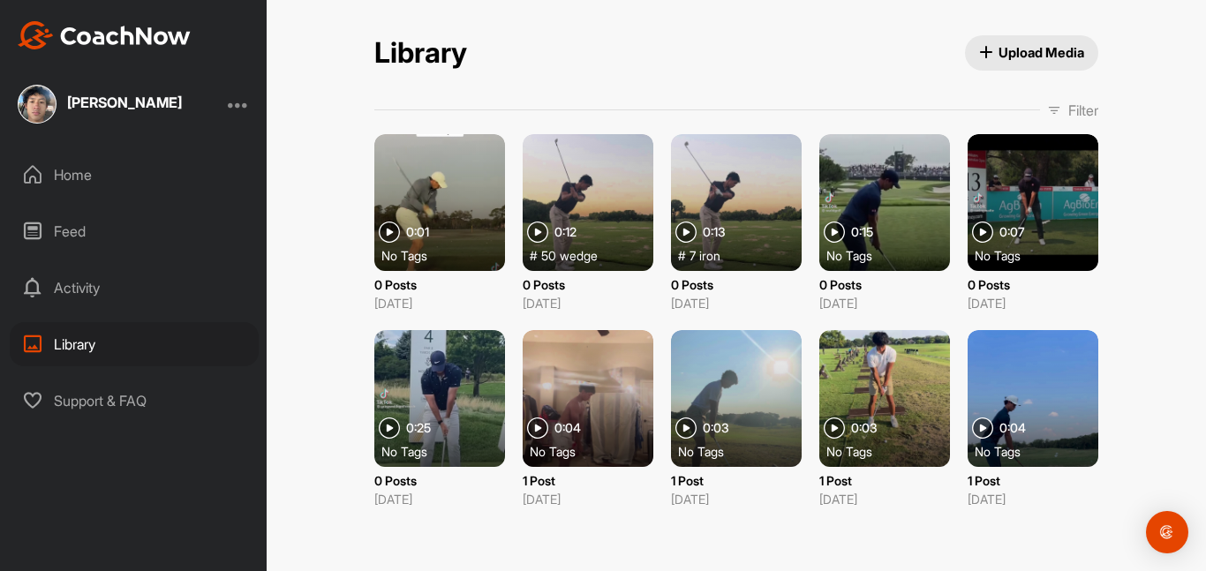
click at [697, 207] on div at bounding box center [736, 202] width 131 height 137
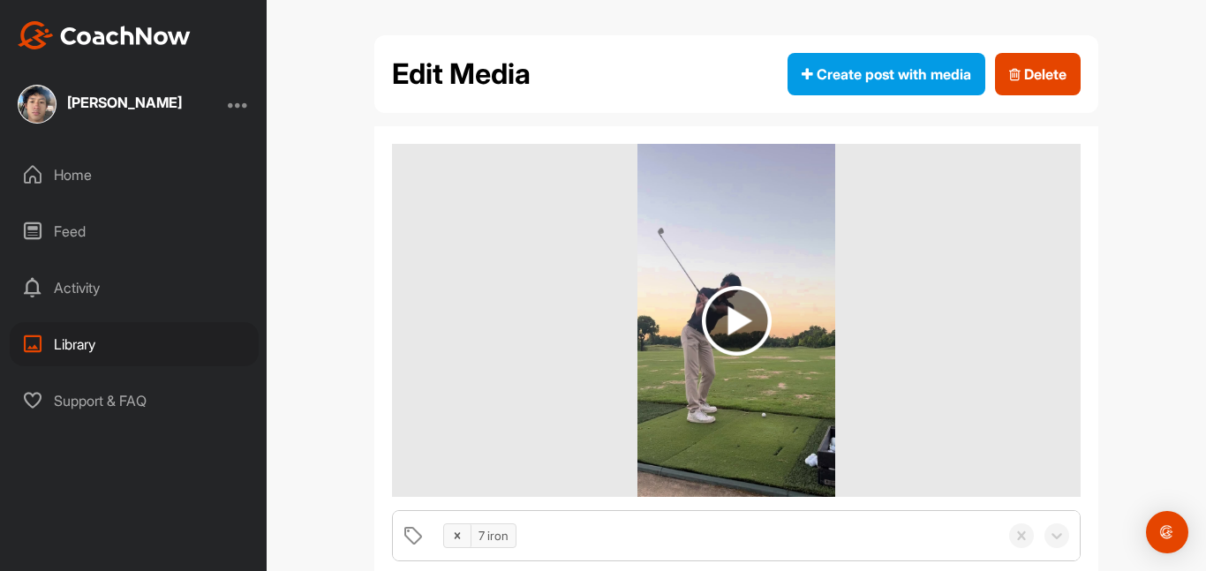
click at [738, 342] on img at bounding box center [737, 321] width 70 height 70
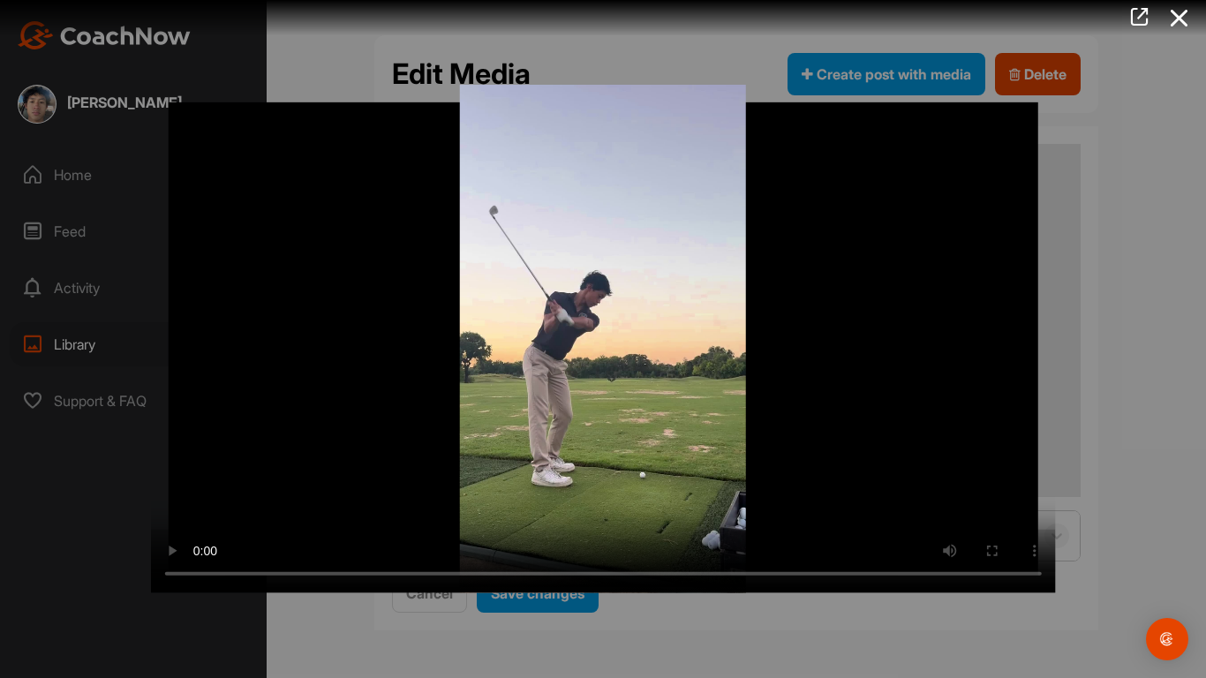
click at [969, 559] on video "Video Player" at bounding box center [603, 339] width 905 height 508
click at [902, 476] on video "Video Player" at bounding box center [603, 339] width 905 height 508
click at [799, 391] on video "Video Player" at bounding box center [603, 339] width 905 height 508
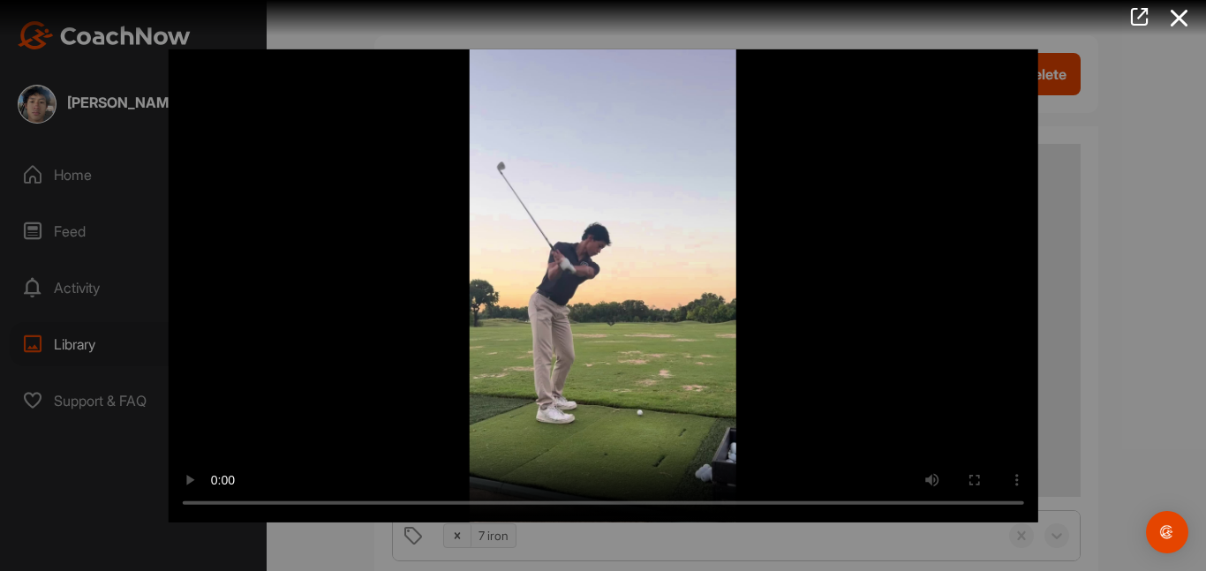
click at [1152, 169] on div at bounding box center [603, 285] width 1206 height 571
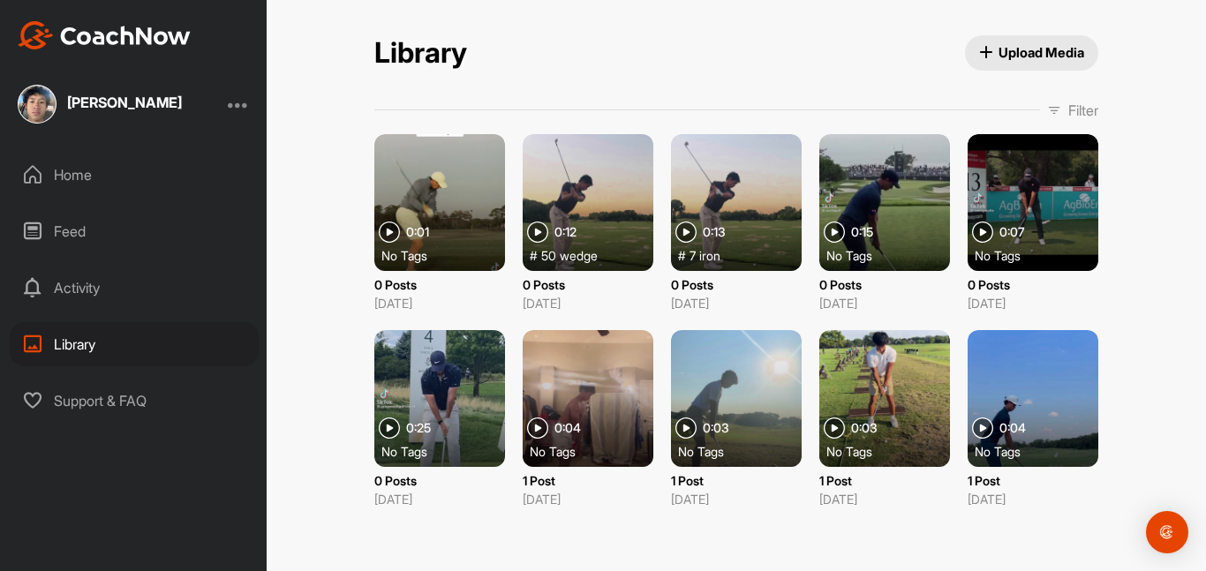
click at [126, 181] on div "Home" at bounding box center [134, 175] width 249 height 44
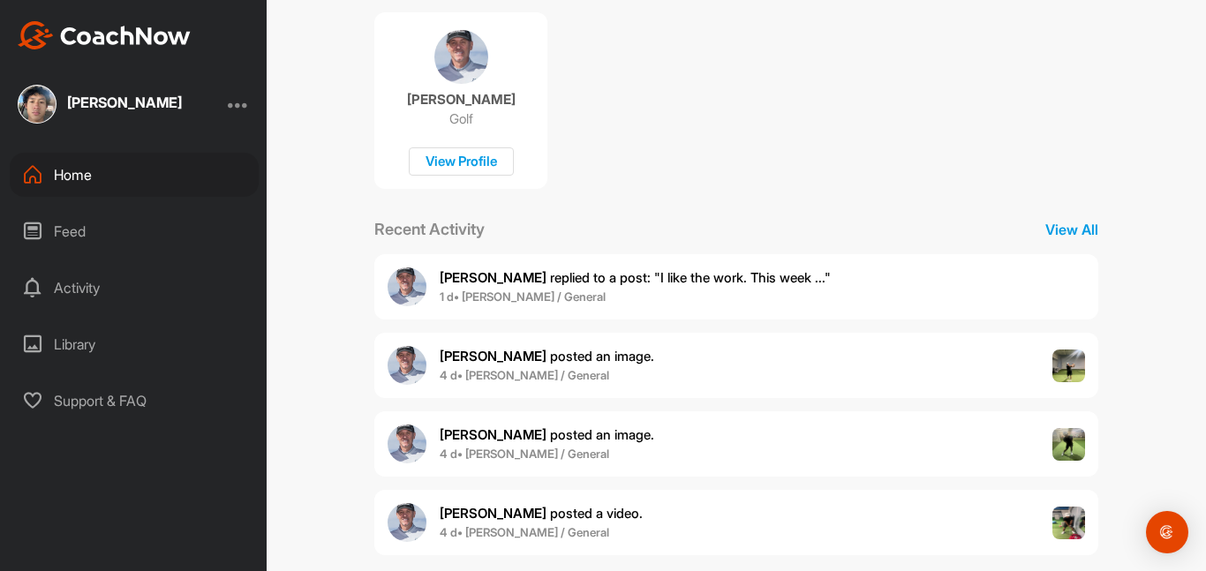
scroll to position [382, 0]
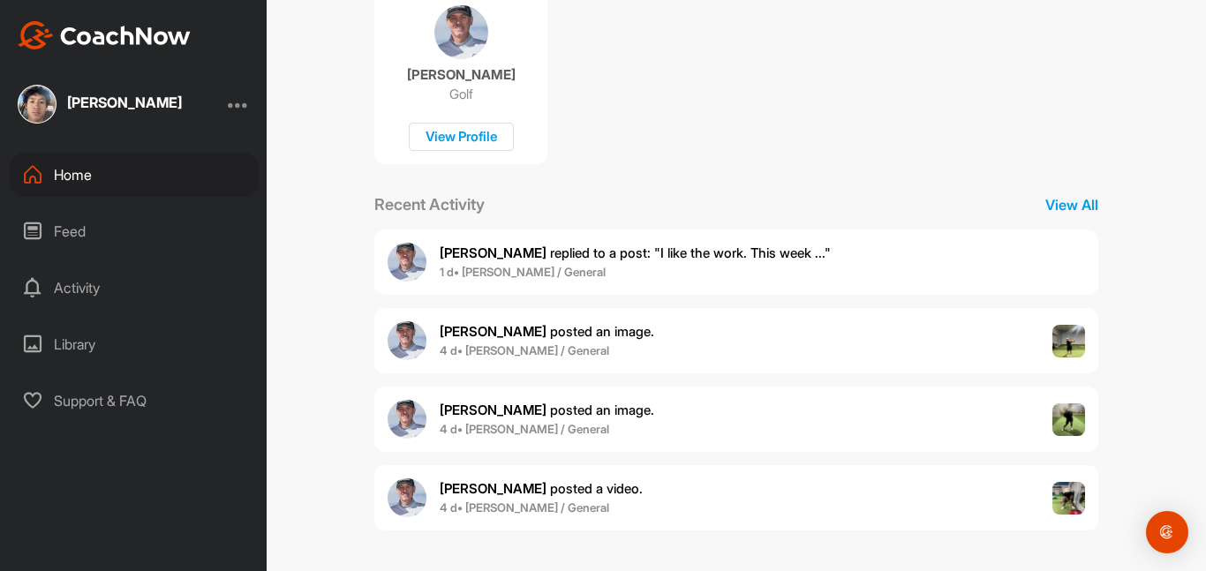
click at [73, 229] on div "Feed" at bounding box center [134, 231] width 249 height 44
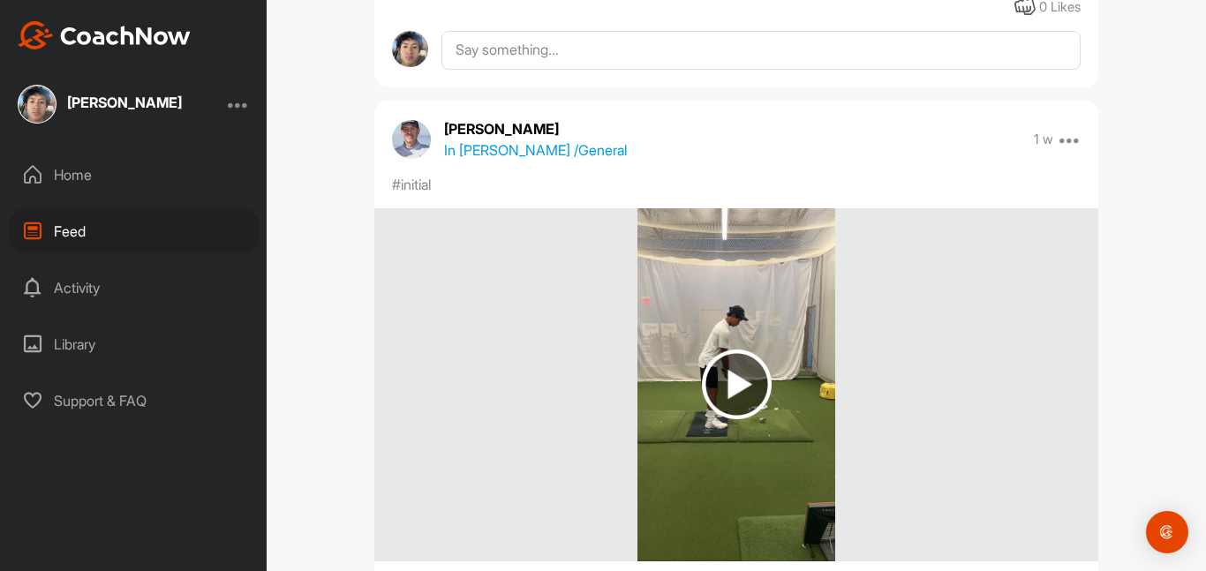
scroll to position [7859, 0]
click at [749, 442] on img at bounding box center [735, 385] width 197 height 353
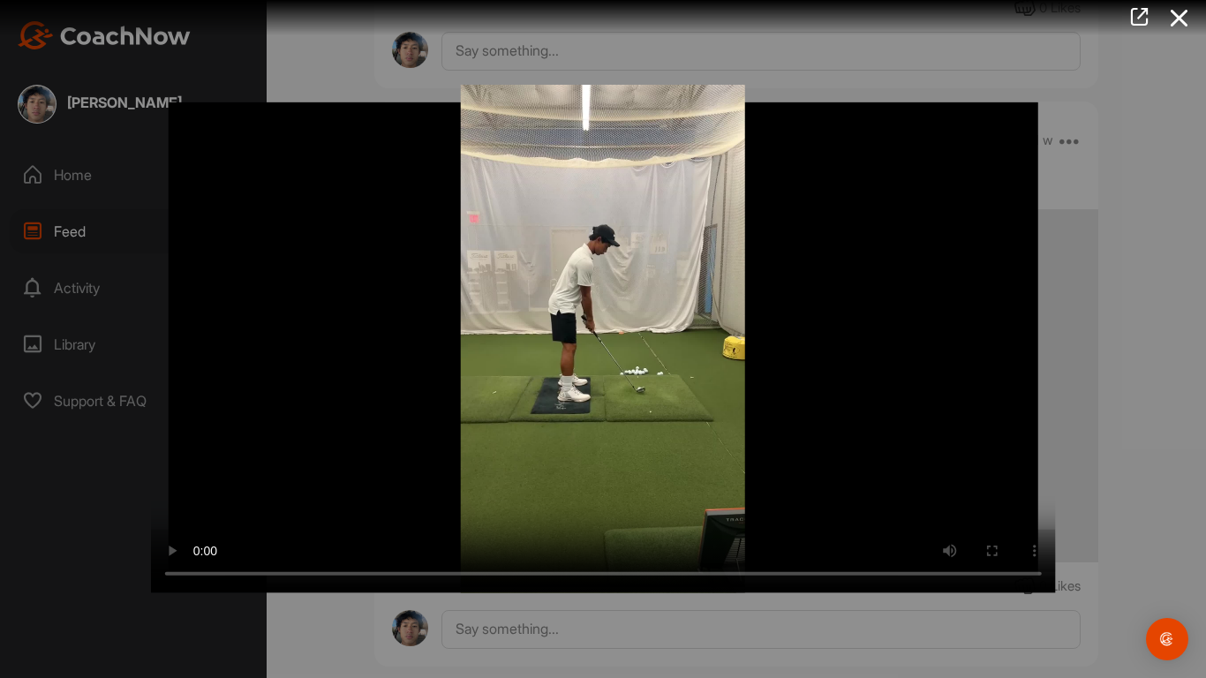
click at [760, 448] on video "Video Player" at bounding box center [603, 339] width 905 height 508
click at [614, 467] on video "Video Player" at bounding box center [603, 339] width 905 height 508
click at [602, 570] on video "Video Player" at bounding box center [603, 339] width 905 height 508
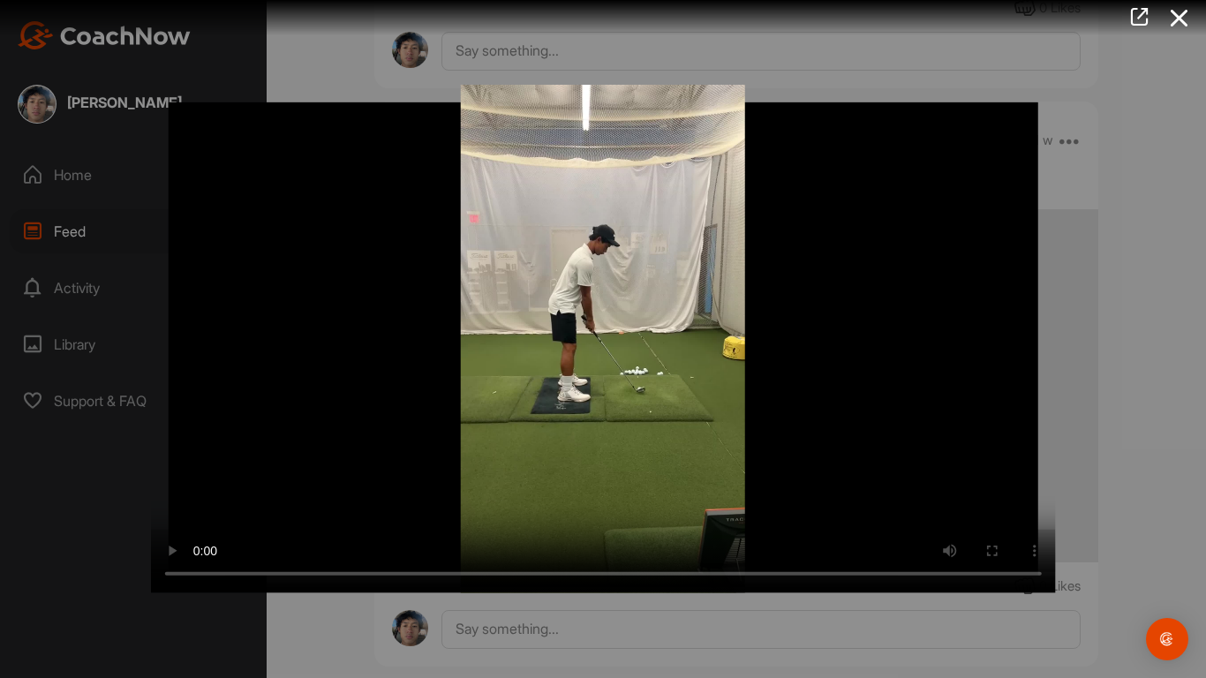
click at [598, 570] on video "Video Player" at bounding box center [603, 339] width 905 height 508
click at [599, 570] on video "Video Player" at bounding box center [603, 339] width 905 height 508
